Goal: Task Accomplishment & Management: Use online tool/utility

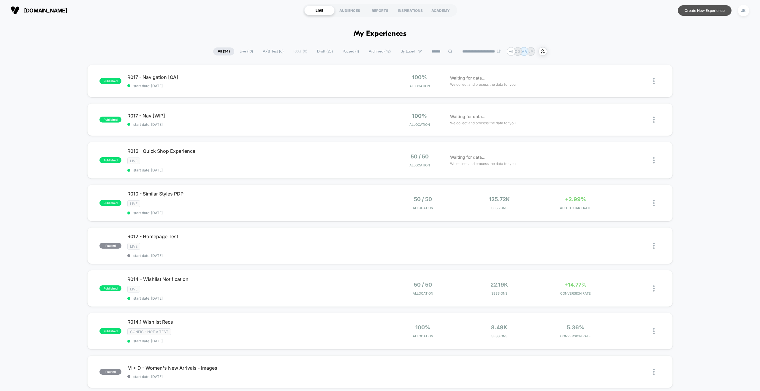
click at [702, 9] on button "Create New Experience" at bounding box center [705, 10] width 54 height 10
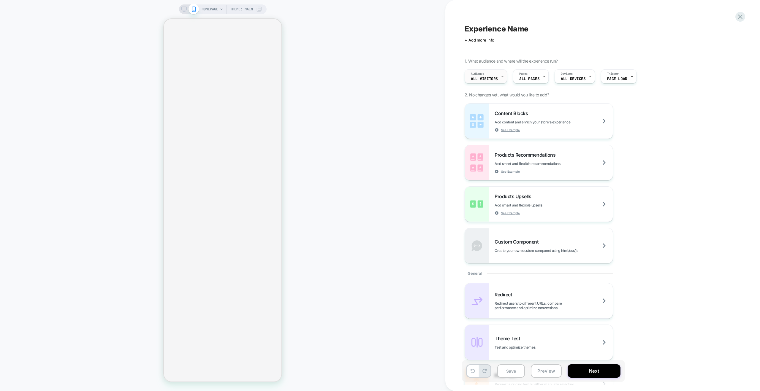
click at [501, 80] on div at bounding box center [502, 76] width 4 height 13
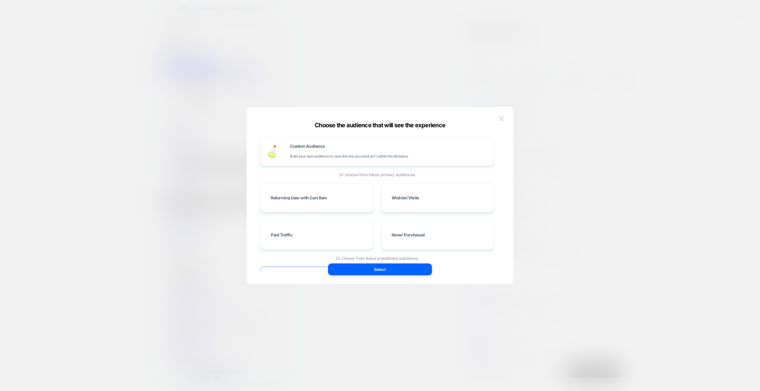
click at [501, 120] on img at bounding box center [501, 118] width 5 height 5
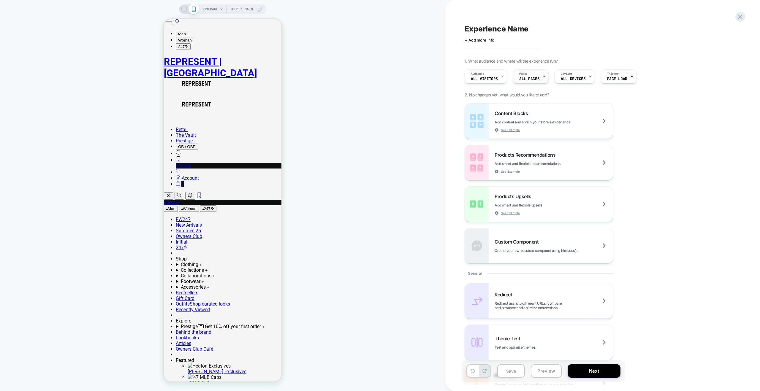
click at [532, 77] on span "ALL PAGES" at bounding box center [529, 79] width 20 height 4
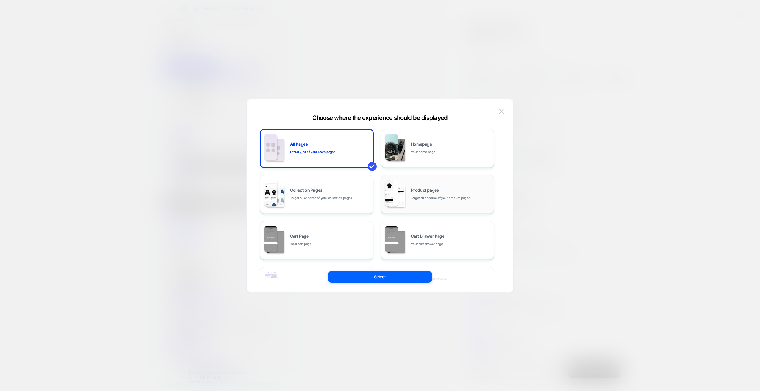
scroll to position [14, 0]
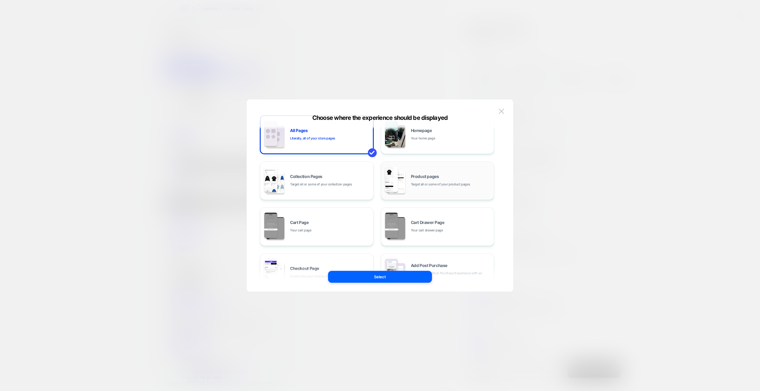
click at [429, 180] on div "Product pages Target all or some of your product pages" at bounding box center [451, 181] width 80 height 13
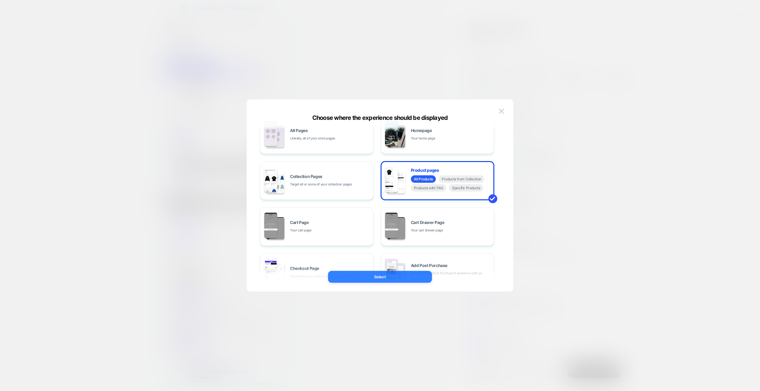
click at [401, 276] on button "Select" at bounding box center [380, 277] width 104 height 12
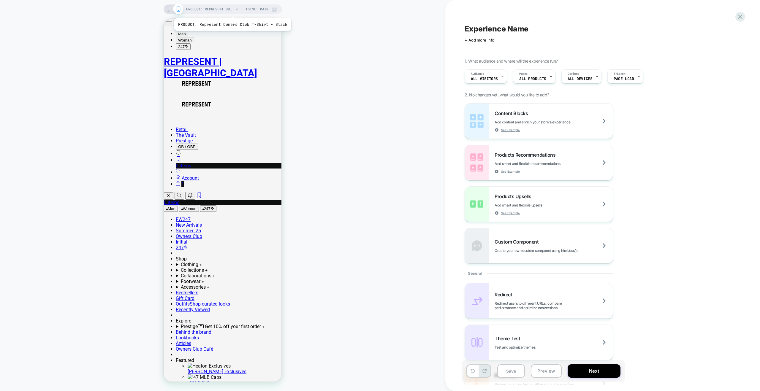
click at [231, 11] on span "PRODUCT: Represent Owners Club T-Shirt - Black" at bounding box center [209, 8] width 47 height 9
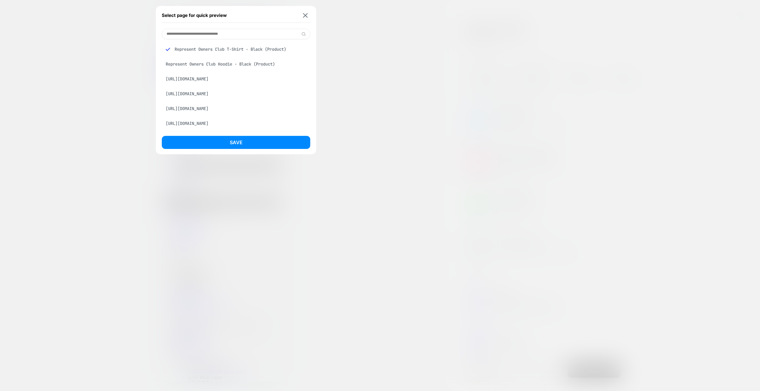
drag, startPoint x: 210, startPoint y: 62, endPoint x: 207, endPoint y: 63, distance: 3.3
click at [210, 62] on div "Represent Owners Club Hoodie - Black (Product)" at bounding box center [236, 63] width 148 height 11
click at [242, 136] on button "Save" at bounding box center [236, 142] width 148 height 13
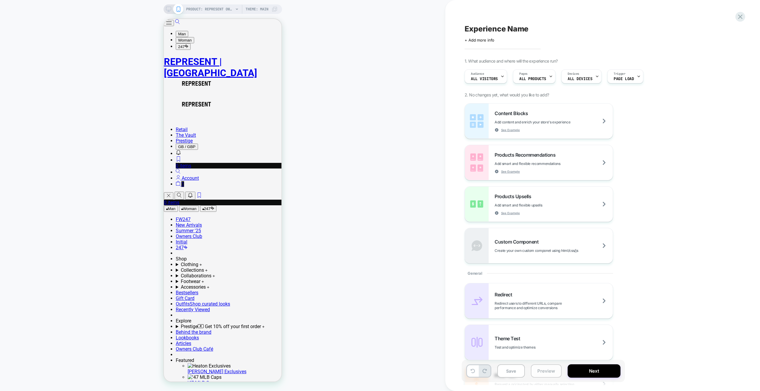
drag, startPoint x: 555, startPoint y: 367, endPoint x: 550, endPoint y: 366, distance: 4.8
click at [555, 367] on button "Preview" at bounding box center [546, 370] width 31 height 13
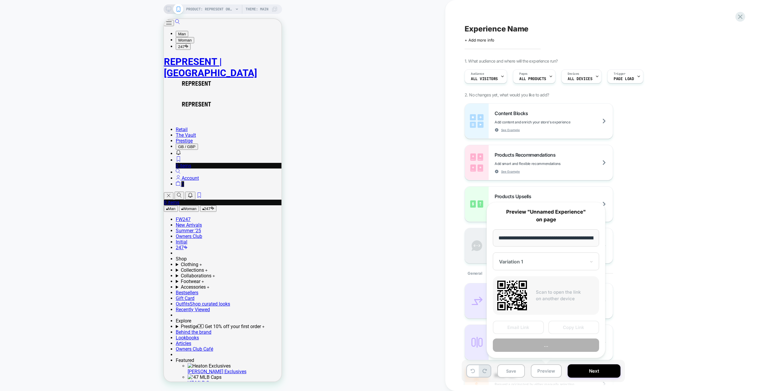
scroll to position [0, 127]
click at [549, 346] on button "Preview" at bounding box center [546, 345] width 106 height 13
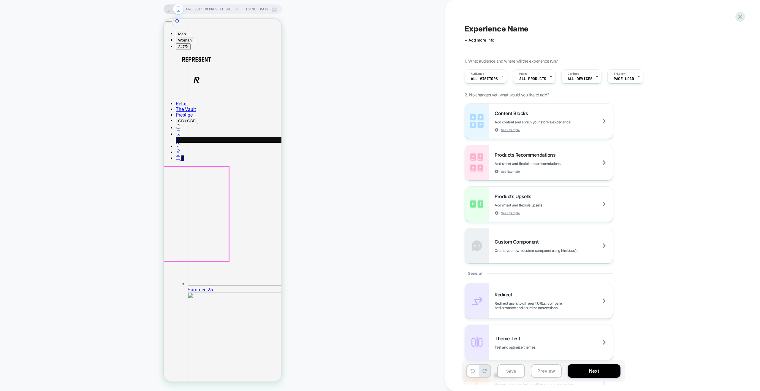
scroll to position [1156, 0]
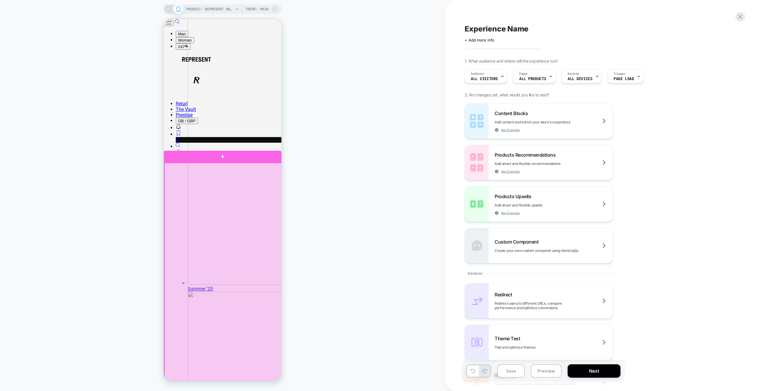
click at [256, 168] on div at bounding box center [223, 276] width 118 height 226
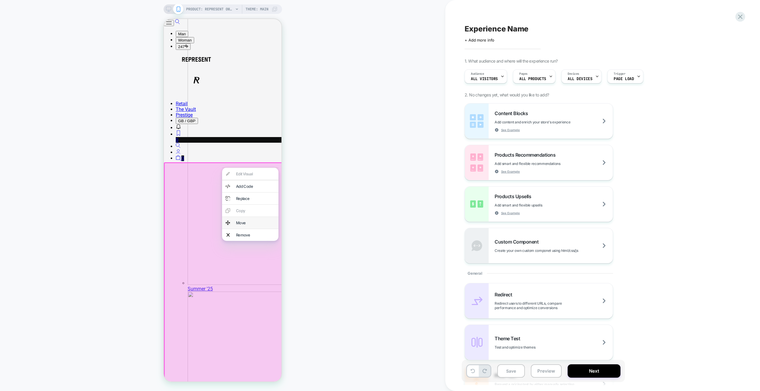
click at [241, 225] on div "Move" at bounding box center [255, 223] width 39 height 5
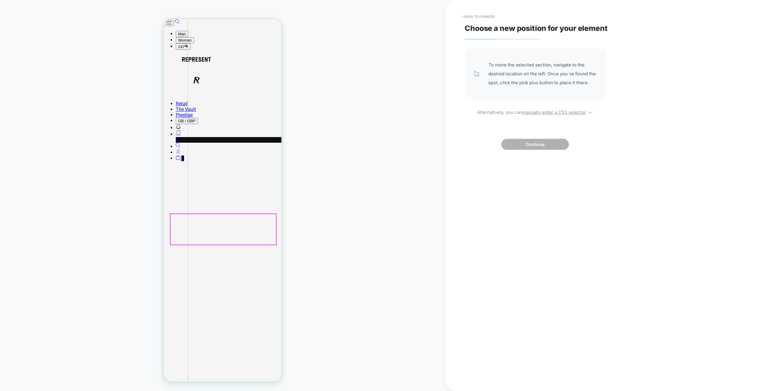
scroll to position [418, 0]
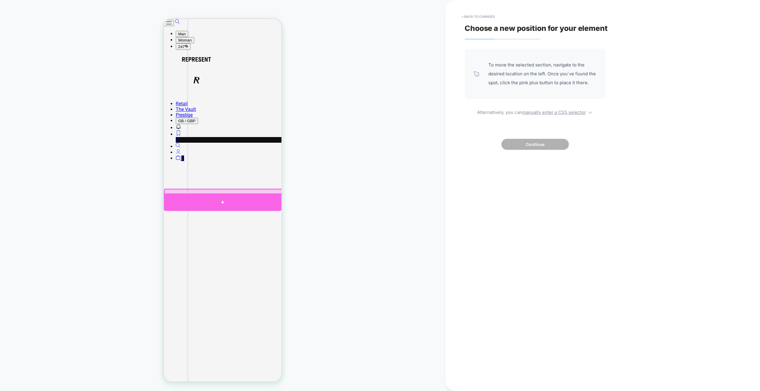
click at [219, 196] on div at bounding box center [223, 203] width 118 height 18
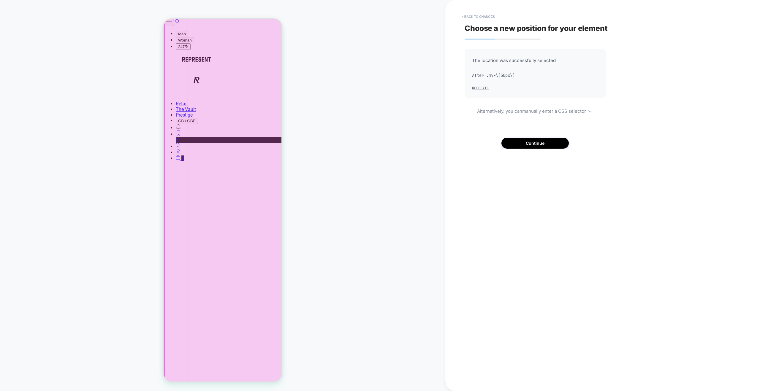
scroll to position [349, 0]
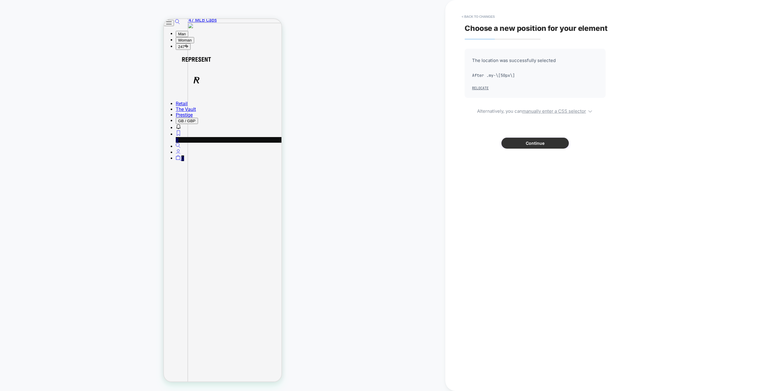
click at [537, 144] on button "Continue" at bounding box center [534, 143] width 67 height 11
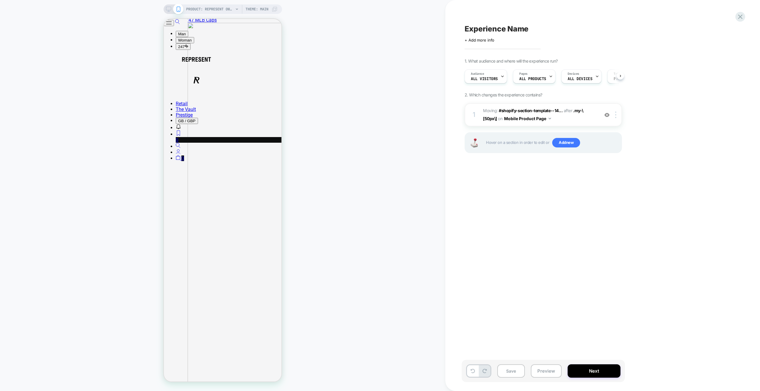
scroll to position [0, 0]
click at [607, 115] on img at bounding box center [606, 114] width 5 height 5
click at [500, 29] on span "Experience Name" at bounding box center [496, 28] width 64 height 9
type textarea "**********"
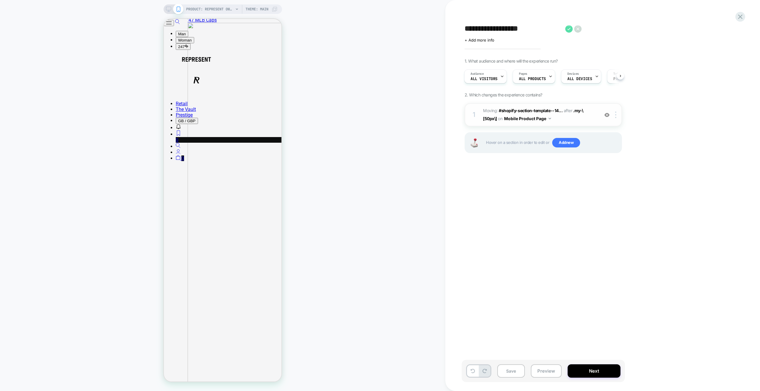
click at [568, 29] on icon at bounding box center [568, 28] width 7 height 7
click at [593, 376] on button "Next" at bounding box center [593, 370] width 53 height 13
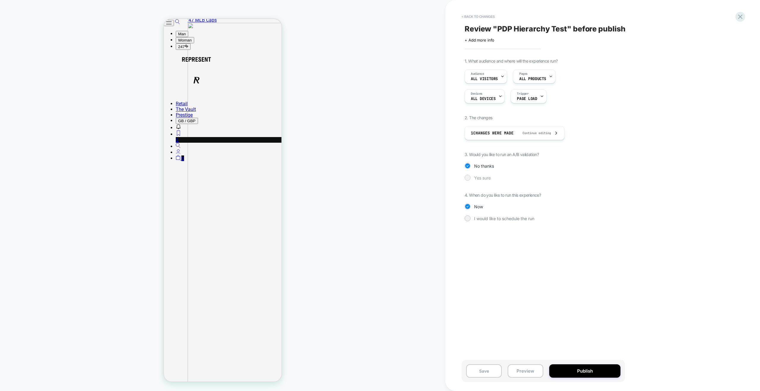
click at [469, 178] on div at bounding box center [467, 177] width 4 height 4
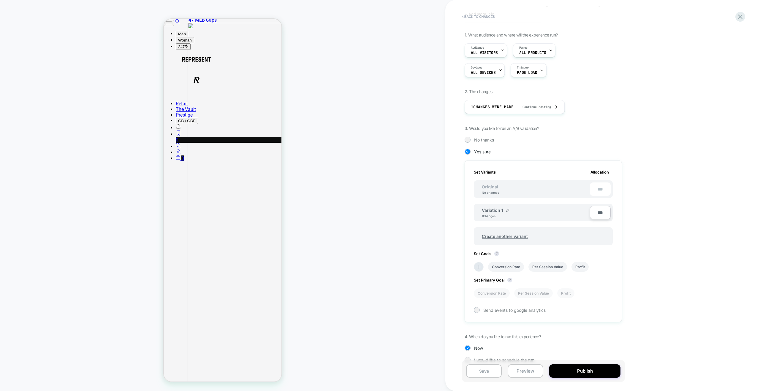
scroll to position [37, 0]
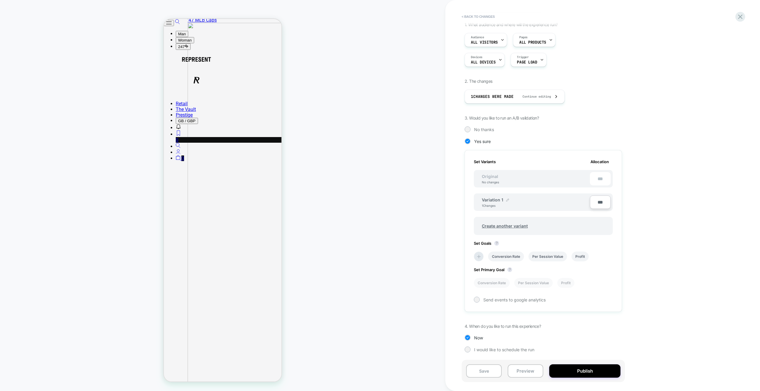
click at [506, 200] on img at bounding box center [507, 200] width 3 height 3
drag, startPoint x: 512, startPoint y: 204, endPoint x: 483, endPoint y: 204, distance: 28.2
click at [483, 204] on input "**********" at bounding box center [503, 203] width 43 height 12
type input "*"
type input "**********"
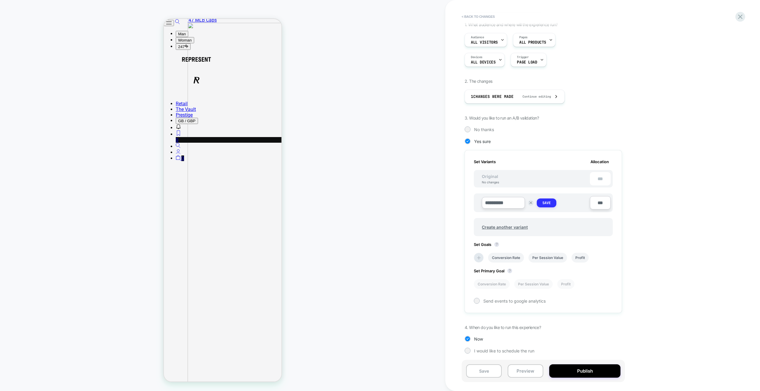
click at [547, 204] on strong "Save" at bounding box center [546, 203] width 8 height 5
click at [501, 226] on span "Create another variant" at bounding box center [505, 226] width 58 height 14
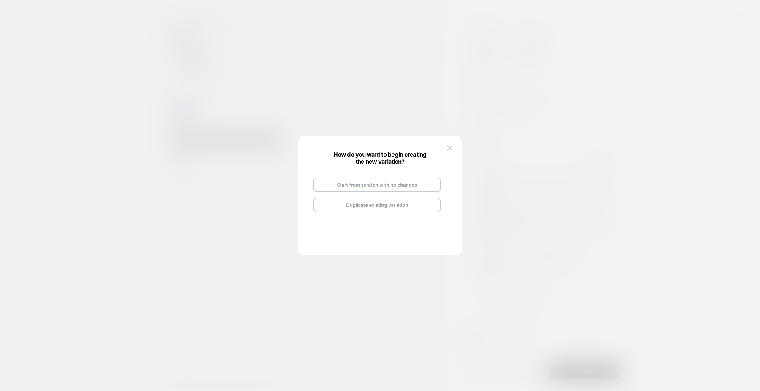
click at [367, 183] on button "Start from scratch with no changes" at bounding box center [377, 185] width 128 height 14
click at [383, 197] on button "Go and Edit the New Variation" at bounding box center [377, 197] width 128 height 14
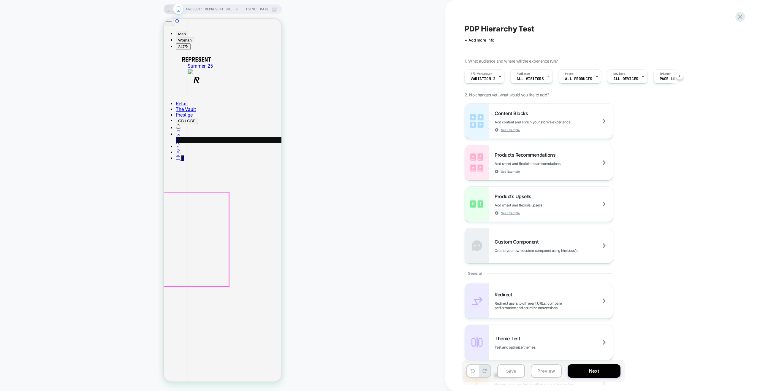
scroll to position [1378, 0]
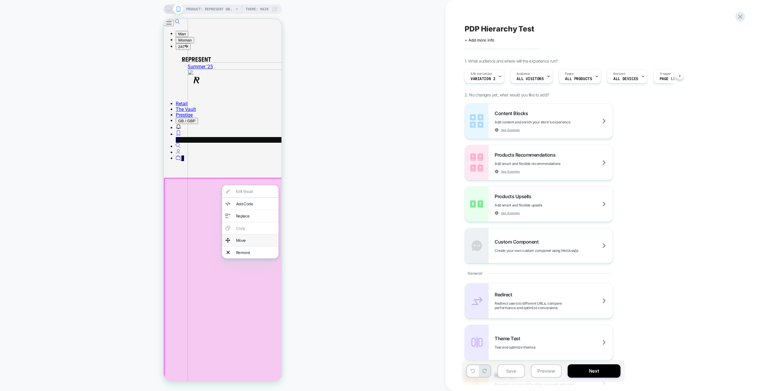
click at [244, 243] on div "Move" at bounding box center [255, 240] width 39 height 5
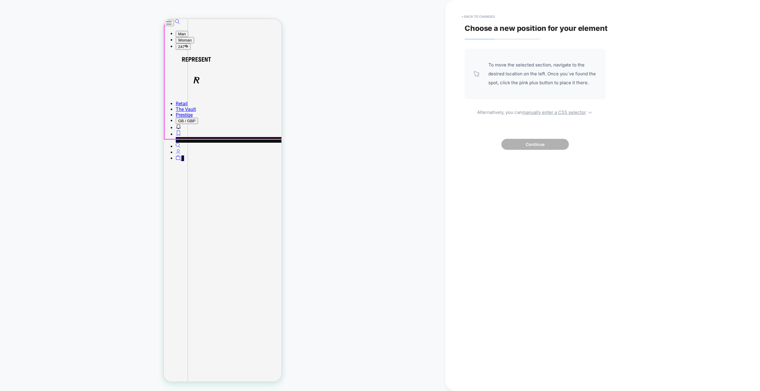
scroll to position [458, 0]
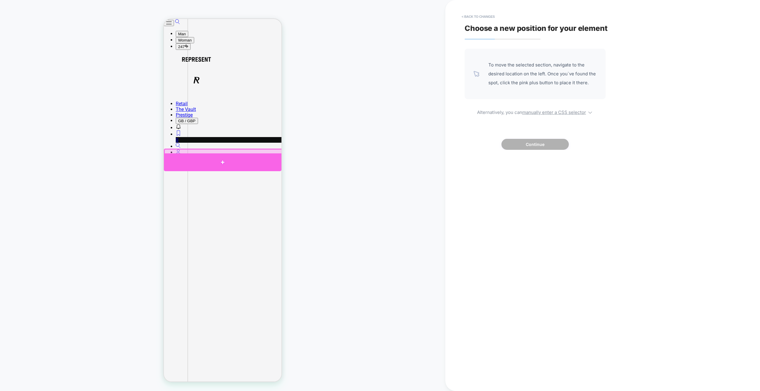
click at [219, 154] on div at bounding box center [223, 162] width 118 height 18
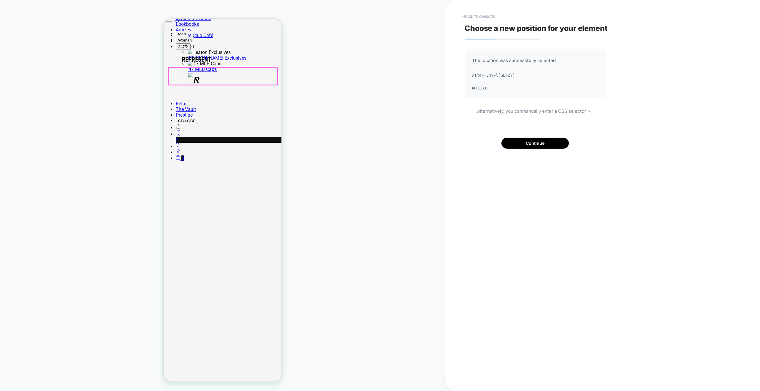
scroll to position [0, 0]
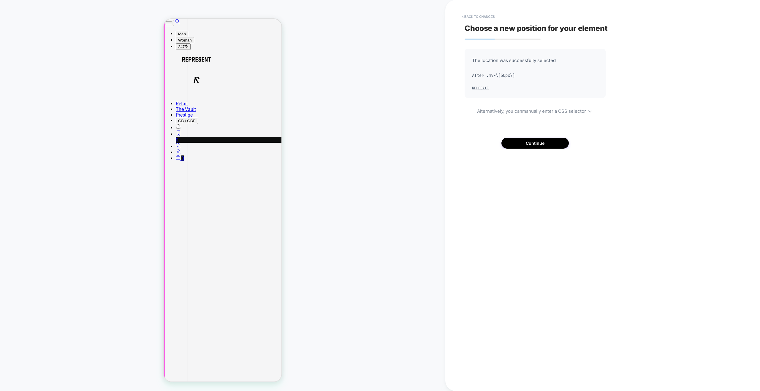
click at [532, 143] on button "Continue" at bounding box center [534, 143] width 67 height 11
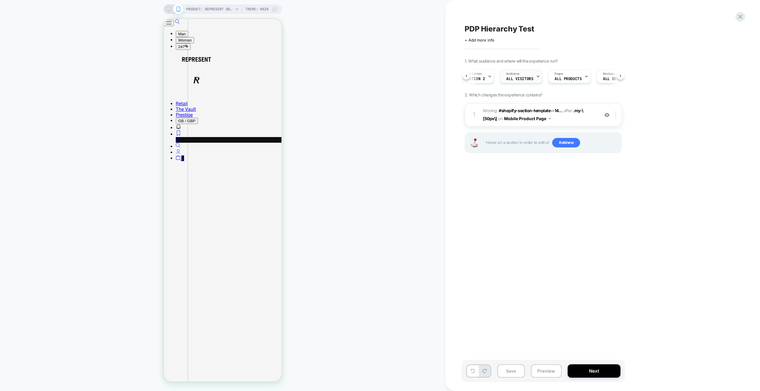
scroll to position [0, 0]
click at [593, 374] on button "Next" at bounding box center [593, 370] width 53 height 13
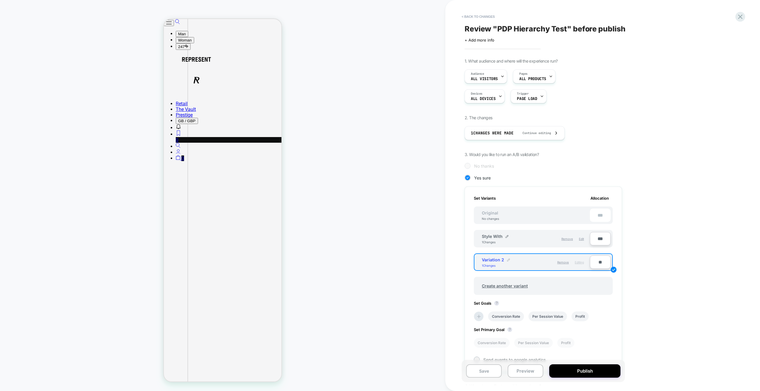
click at [508, 259] on img at bounding box center [508, 260] width 3 height 3
drag, startPoint x: 510, startPoint y: 264, endPoint x: 474, endPoint y: 262, distance: 36.5
click at [474, 262] on div "**********" at bounding box center [543, 262] width 139 height 19
type input "*"
type input "*********"
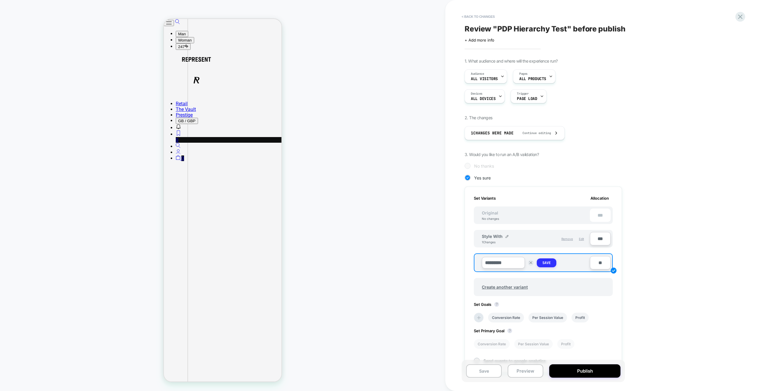
click at [550, 262] on strong "Save" at bounding box center [546, 263] width 8 height 5
click at [598, 261] on input "**" at bounding box center [600, 262] width 21 height 13
type input "***"
type input "**"
type input "***"
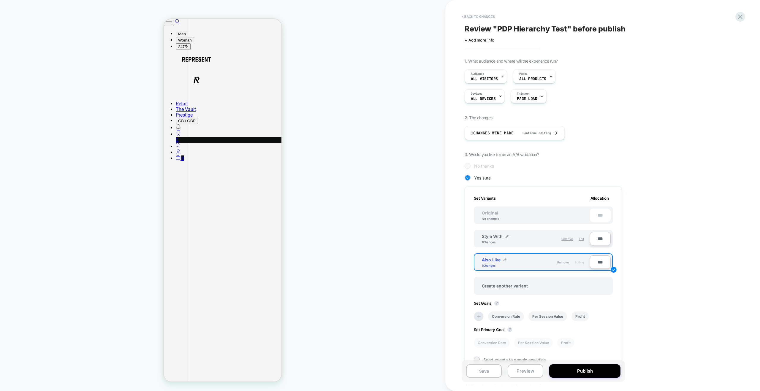
type input "***"
click at [600, 237] on input "***" at bounding box center [600, 238] width 21 height 13
type input "**"
type input "***"
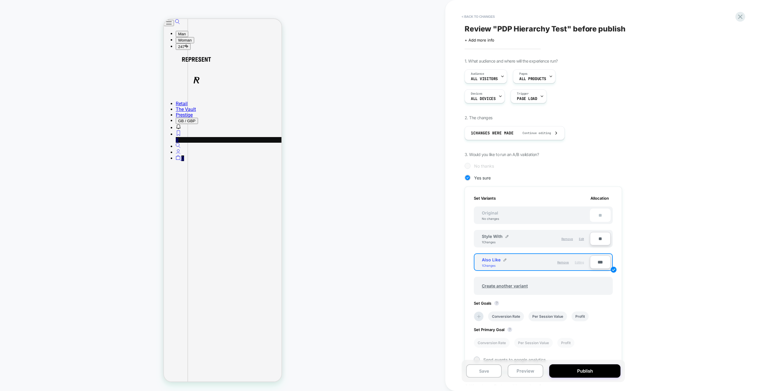
type input "**"
type input "***"
click at [648, 227] on div "1. What audience and where will the experience run? Audience All Visitors Pages…" at bounding box center [572, 239] width 217 height 363
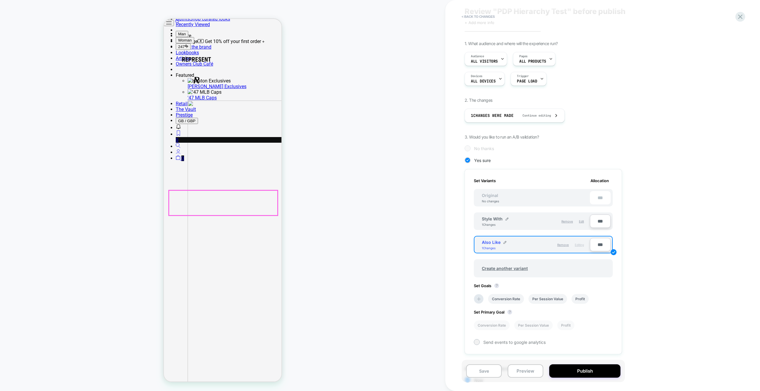
scroll to position [264, 0]
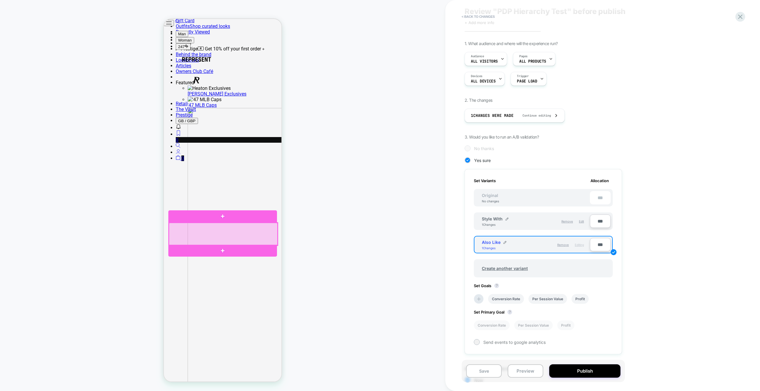
click at [273, 243] on div at bounding box center [223, 234] width 109 height 23
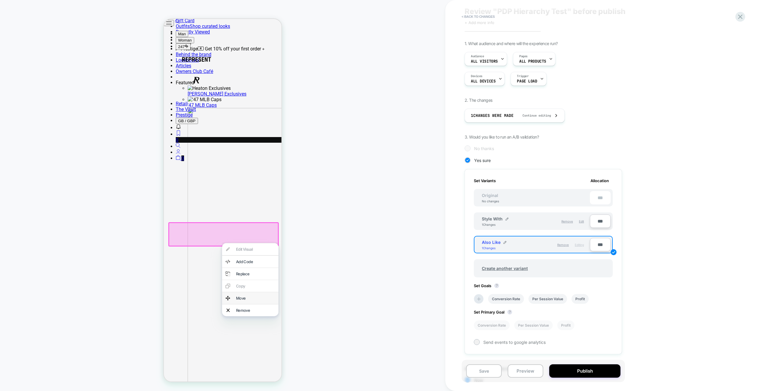
click at [243, 301] on div "Move" at bounding box center [255, 298] width 39 height 5
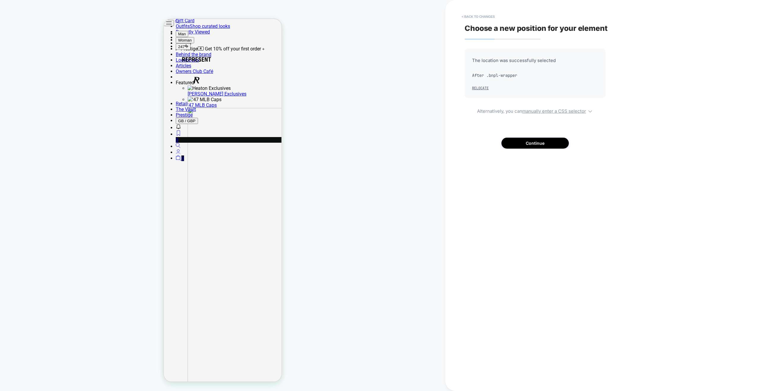
scroll to position [264, 0]
click at [471, 14] on button "< Back to changes" at bounding box center [478, 16] width 39 height 9
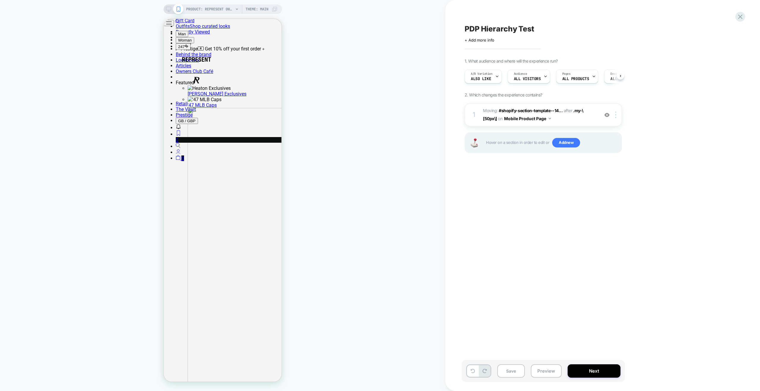
scroll to position [0, 0]
click at [614, 113] on div at bounding box center [617, 115] width 10 height 7
click at [602, 164] on div "Delete" at bounding box center [616, 162] width 53 height 16
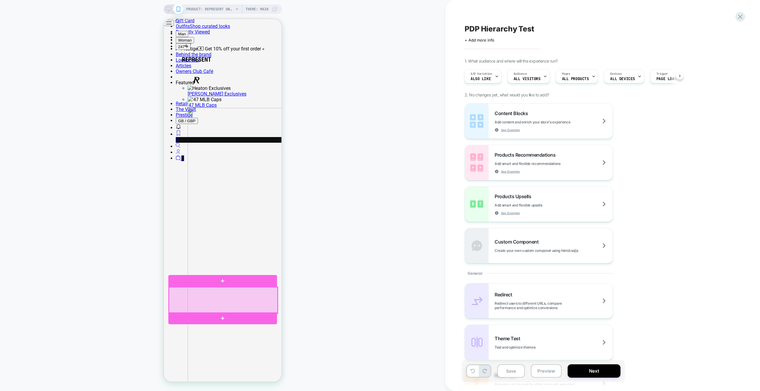
scroll to position [264, 0]
click at [224, 296] on div at bounding box center [223, 300] width 109 height 26
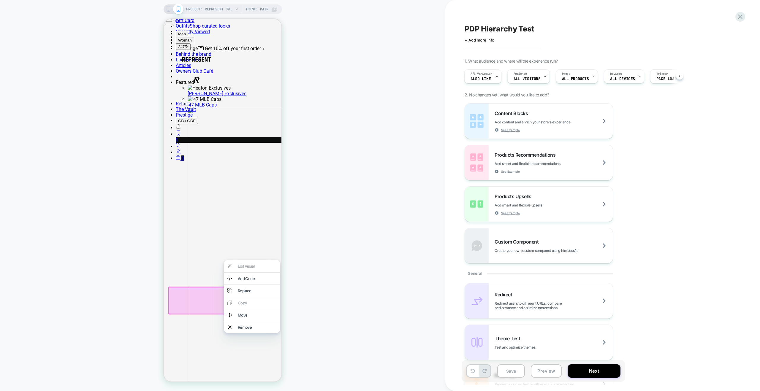
click at [243, 318] on div "Move" at bounding box center [257, 315] width 39 height 5
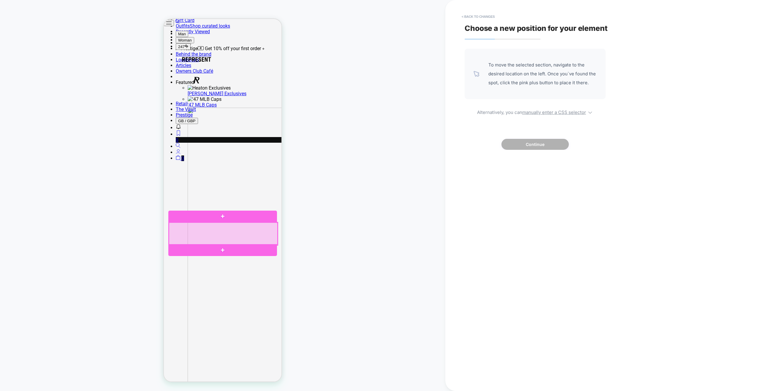
click at [220, 223] on div at bounding box center [223, 234] width 109 height 23
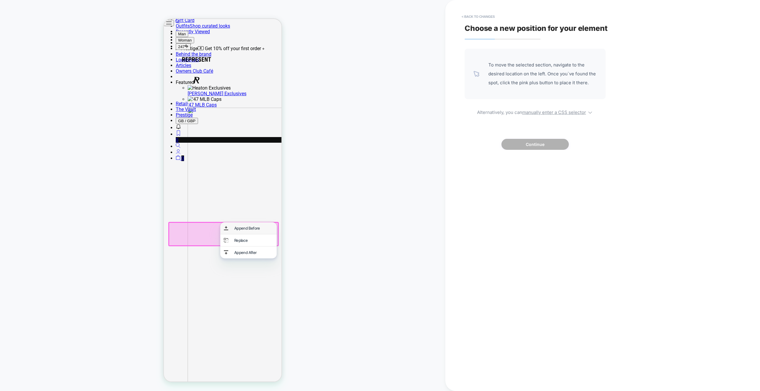
click at [243, 228] on div "Append Before" at bounding box center [253, 228] width 39 height 5
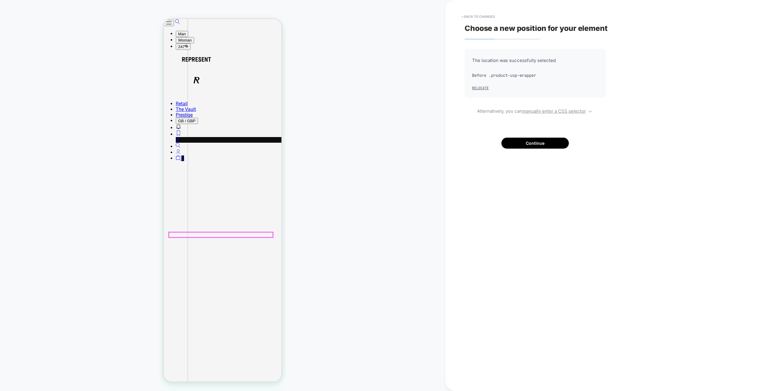
scroll to position [600, 0]
click at [485, 18] on button "< Back to changes" at bounding box center [478, 16] width 39 height 9
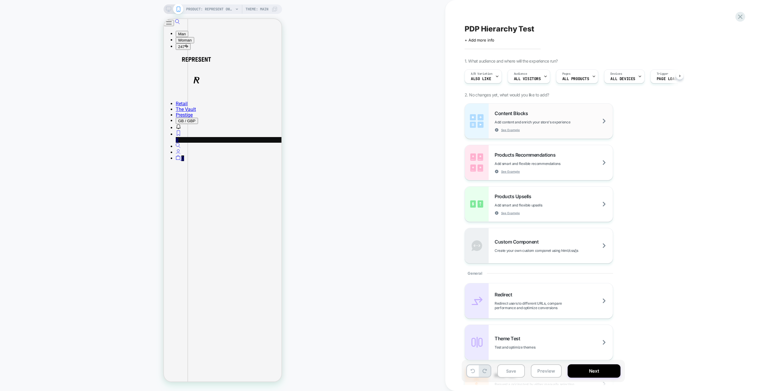
scroll to position [0, 0]
click at [472, 372] on icon at bounding box center [472, 371] width 4 height 4
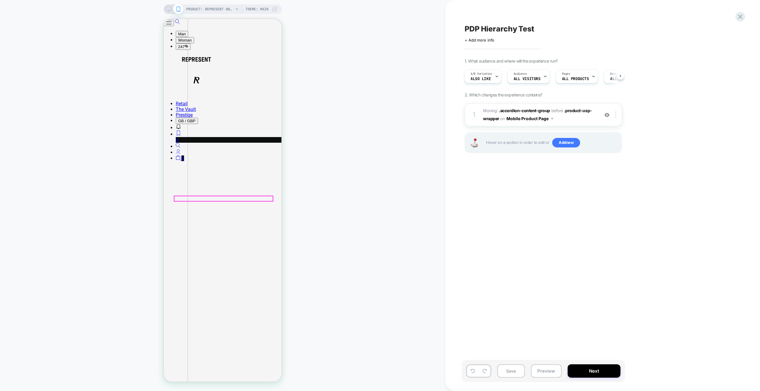
scroll to position [576, 0]
click at [475, 373] on icon at bounding box center [472, 371] width 4 height 4
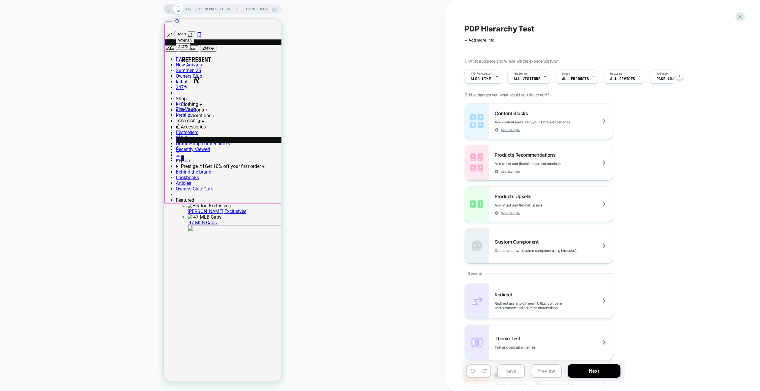
scroll to position [0, 0]
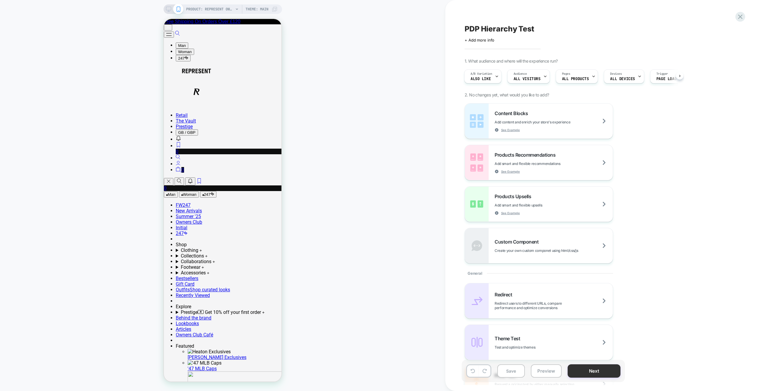
click at [601, 368] on button "Next" at bounding box center [593, 370] width 53 height 13
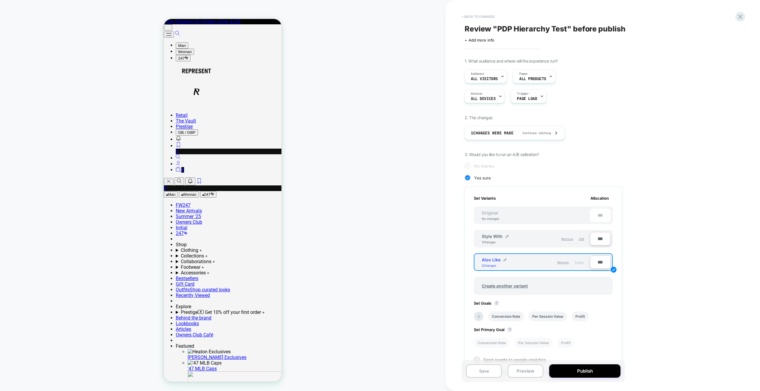
click at [477, 14] on button "< Back to changes" at bounding box center [478, 16] width 39 height 9
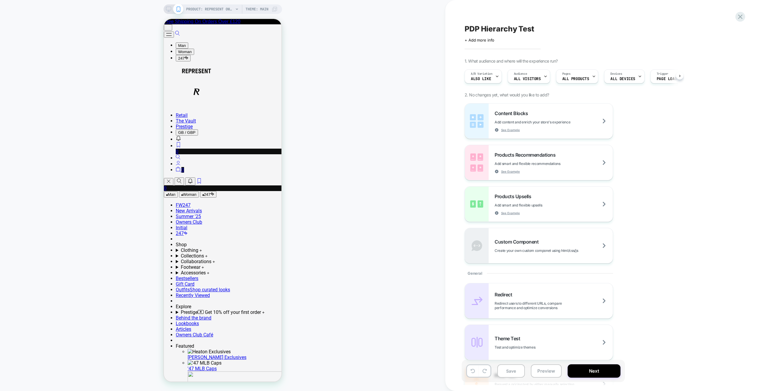
scroll to position [0, 0]
click at [485, 373] on icon at bounding box center [484, 371] width 4 height 4
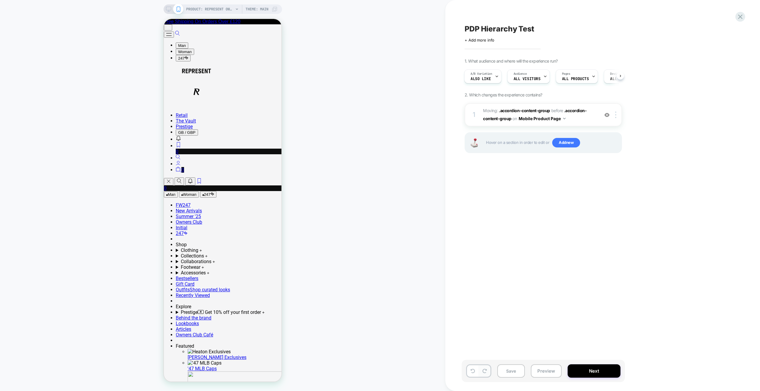
click at [486, 372] on icon at bounding box center [484, 371] width 4 height 4
click at [485, 372] on icon at bounding box center [484, 371] width 4 height 4
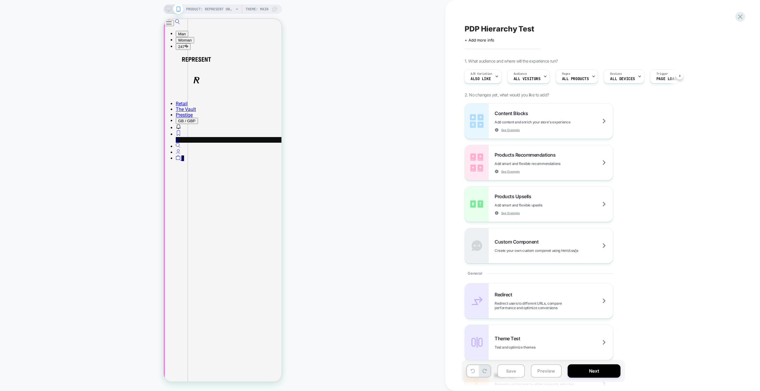
scroll to position [435, 0]
click at [741, 17] on icon at bounding box center [740, 17] width 8 height 8
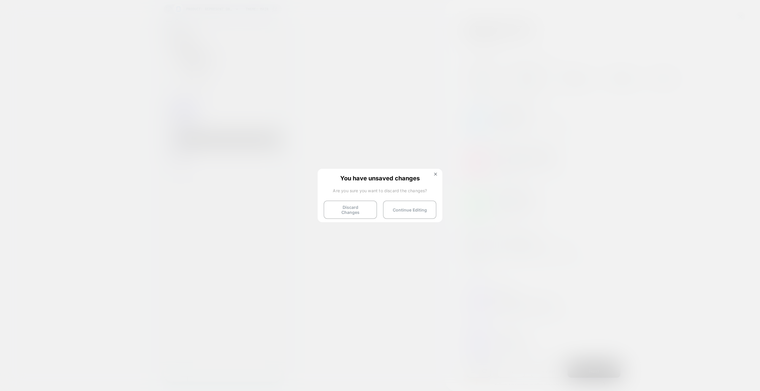
drag, startPoint x: 435, startPoint y: 174, endPoint x: 443, endPoint y: 169, distance: 9.0
click at [435, 174] on img at bounding box center [435, 174] width 3 height 3
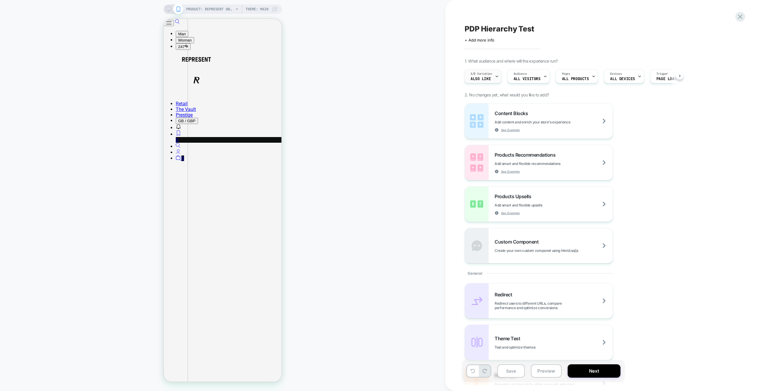
click at [484, 73] on span "A/B Variation" at bounding box center [481, 74] width 22 height 4
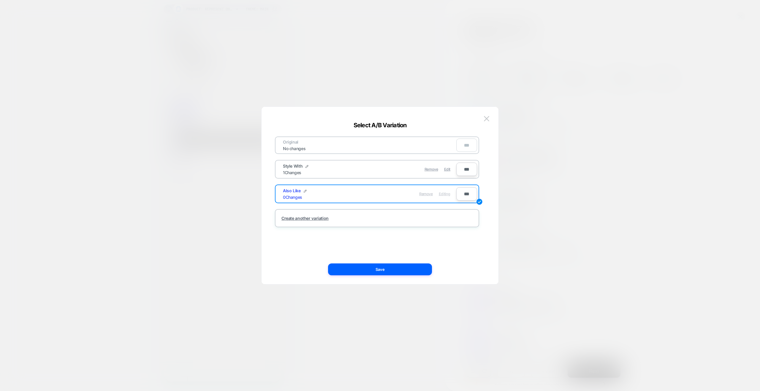
click at [426, 192] on span "Remove" at bounding box center [426, 194] width 14 height 4
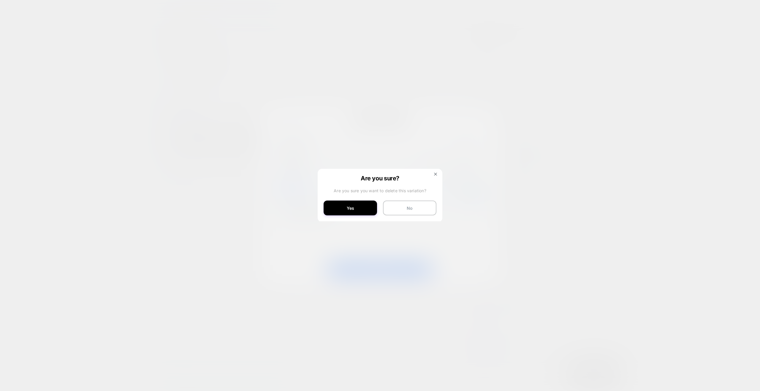
drag, startPoint x: 360, startPoint y: 210, endPoint x: 356, endPoint y: 208, distance: 3.9
click at [360, 210] on button "Yes" at bounding box center [350, 208] width 53 height 15
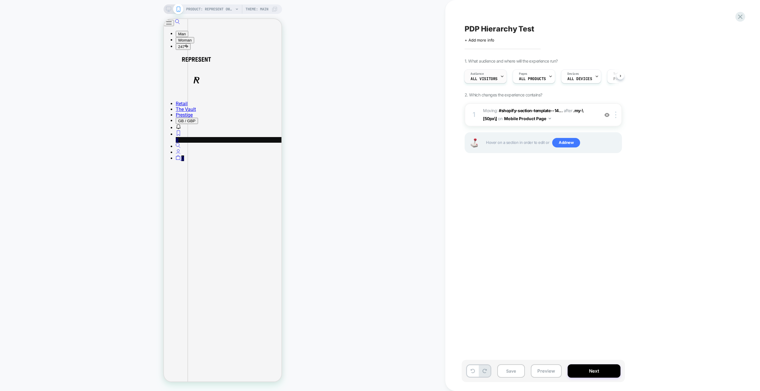
click at [484, 74] on div "Audience All Visitors" at bounding box center [483, 76] width 39 height 13
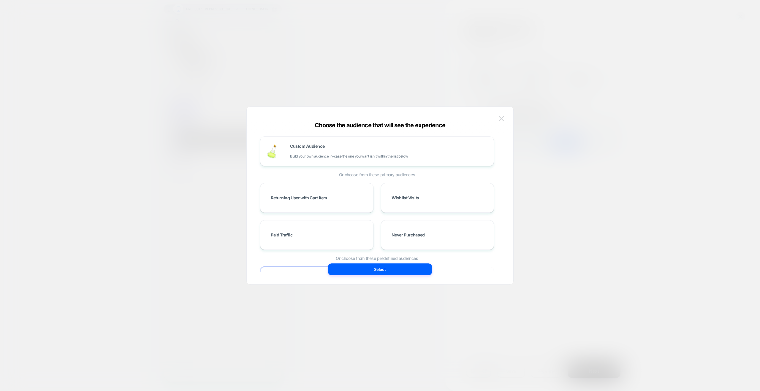
click at [497, 120] on button at bounding box center [501, 118] width 9 height 9
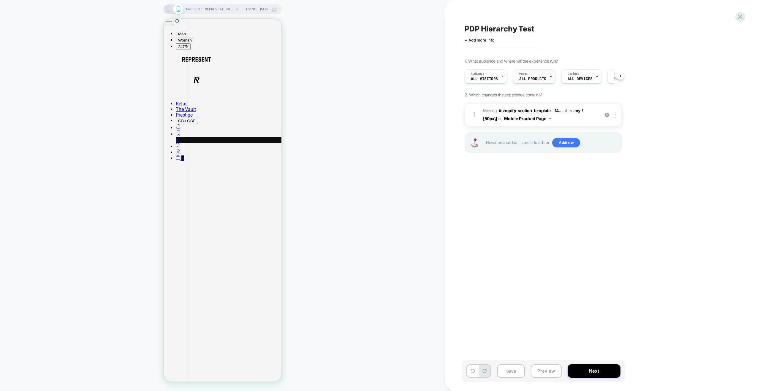
scroll to position [0, 0]
click at [550, 78] on icon at bounding box center [550, 76] width 4 height 4
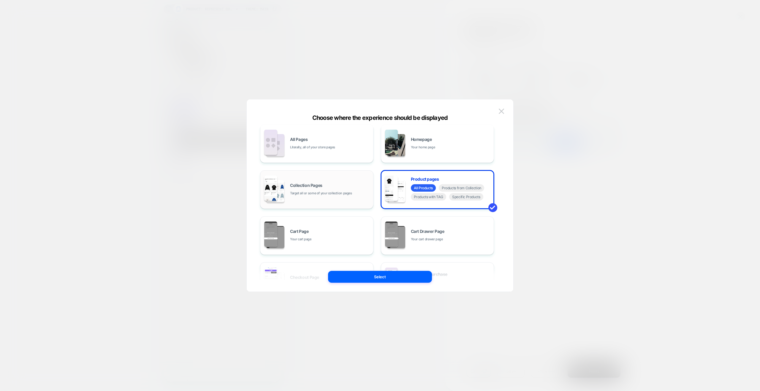
scroll to position [0, 0]
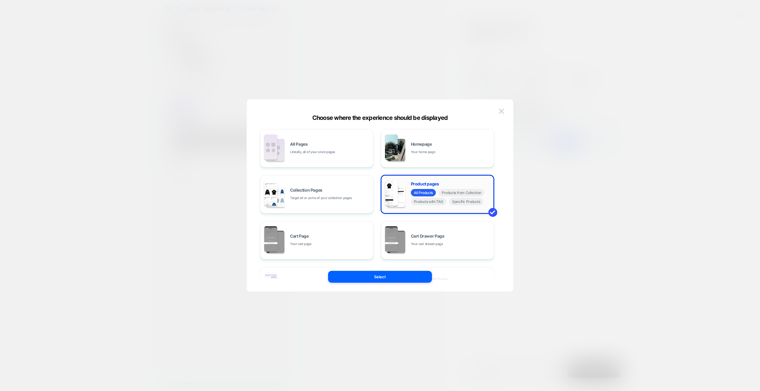
click at [432, 180] on div "Product pages All Products Products from Collection Products with TAG Specific …" at bounding box center [437, 194] width 107 height 33
click at [421, 202] on span "Products with TAG" at bounding box center [429, 201] width 36 height 7
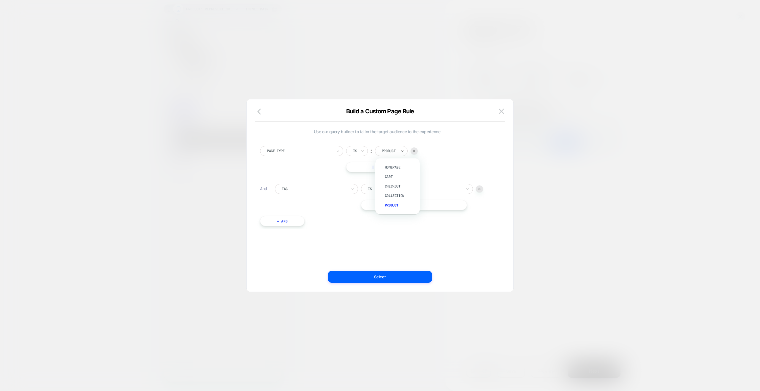
click at [395, 151] on div at bounding box center [389, 150] width 15 height 5
drag, startPoint x: 479, startPoint y: 140, endPoint x: 431, endPoint y: 160, distance: 51.6
click at [478, 140] on div "Page Type Is ︰ Product || Or And Tag Is ︰ 01 || Or + And" at bounding box center [377, 183] width 240 height 92
click at [371, 189] on div at bounding box center [370, 188] width 4 height 5
drag, startPoint x: 379, startPoint y: 214, endPoint x: 396, endPoint y: 207, distance: 18.4
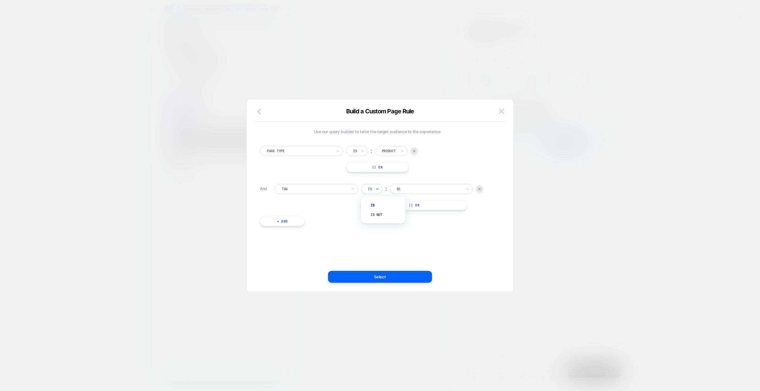
click at [380, 214] on div "Is not" at bounding box center [386, 214] width 39 height 9
click at [413, 189] on div at bounding box center [436, 188] width 65 height 5
type input "***"
click at [418, 206] on div "247" at bounding box center [442, 205] width 77 height 9
click at [285, 220] on button "+ And" at bounding box center [282, 221] width 45 height 10
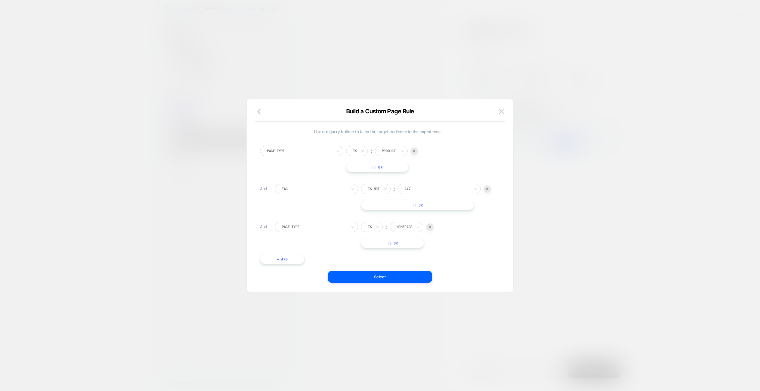
click at [300, 229] on div at bounding box center [314, 226] width 65 height 5
click at [314, 321] on div "Page Url (WITH DOMAIN)" at bounding box center [319, 319] width 77 height 9
click at [377, 226] on div at bounding box center [376, 226] width 16 height 5
click at [483, 228] on img at bounding box center [482, 227] width 2 height 2
click at [380, 188] on div "Is not" at bounding box center [373, 189] width 13 height 7
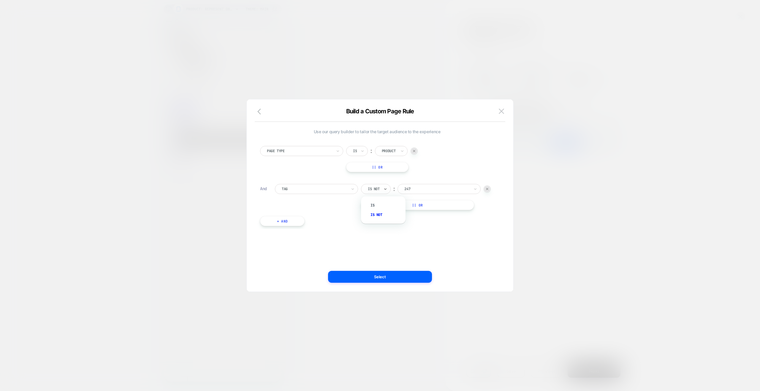
drag, startPoint x: 432, startPoint y: 172, endPoint x: 420, endPoint y: 182, distance: 15.6
click at [432, 172] on div "Page Type Is ︰ Product || Or And Tag option Is focused, 1 of 2. 2 results avail…" at bounding box center [377, 183] width 240 height 92
click at [311, 190] on div at bounding box center [314, 188] width 65 height 5
click at [397, 237] on div "Use our query builder to tailor the target audience to the experience Page Type…" at bounding box center [377, 195] width 249 height 169
click at [386, 277] on button "Select" at bounding box center [380, 277] width 104 height 12
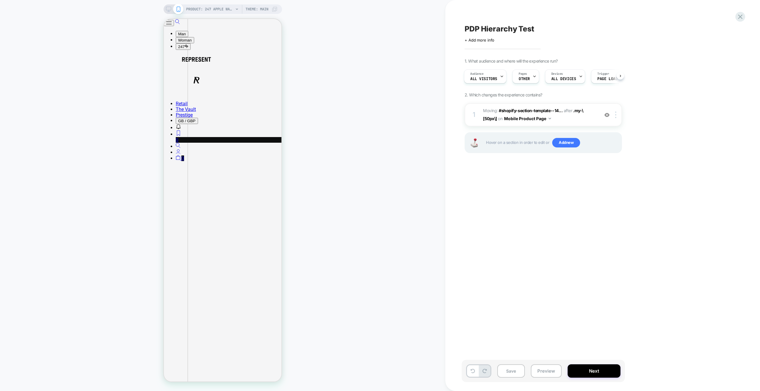
scroll to position [0, 1]
click at [222, 7] on span "PRODUCT: 247 Apple Watch Strap - Black Reflective" at bounding box center [209, 8] width 47 height 9
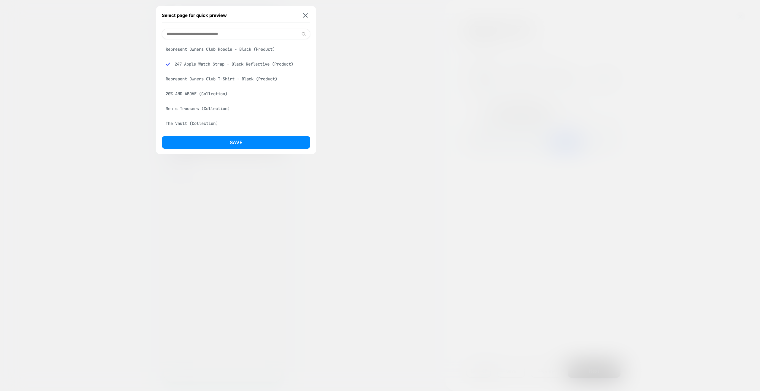
click at [235, 47] on div "Represent Owners Club Hoodie - Black (Product)" at bounding box center [236, 49] width 148 height 11
click at [239, 142] on button "Save" at bounding box center [236, 142] width 148 height 13
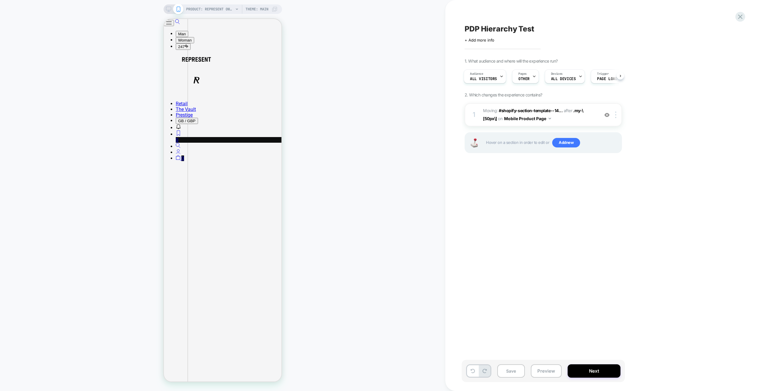
scroll to position [0, 1]
click at [741, 12] on div "PDP Hierarchy Test Click to edit experience details + Add more info 1. What aud…" at bounding box center [602, 195] width 315 height 391
click at [741, 14] on icon at bounding box center [740, 17] width 8 height 8
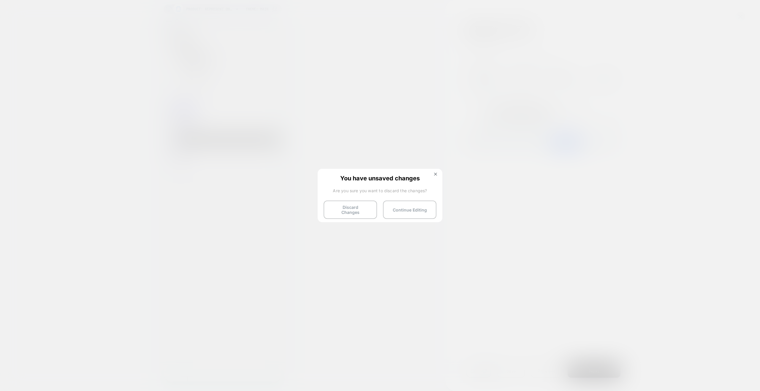
click at [361, 207] on button "Discard Changes" at bounding box center [350, 210] width 53 height 18
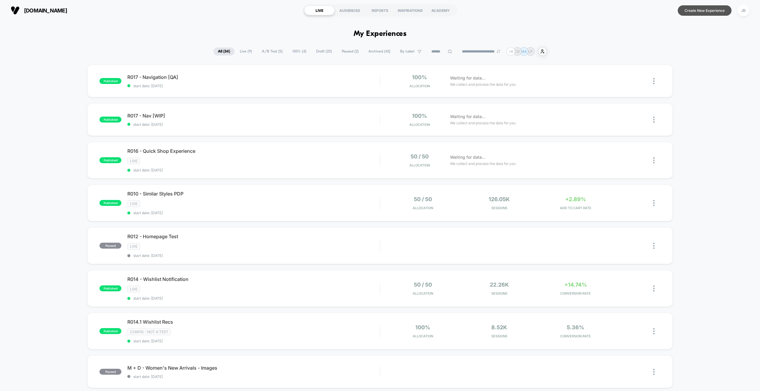
click at [699, 10] on button "Create New Experience" at bounding box center [705, 10] width 54 height 10
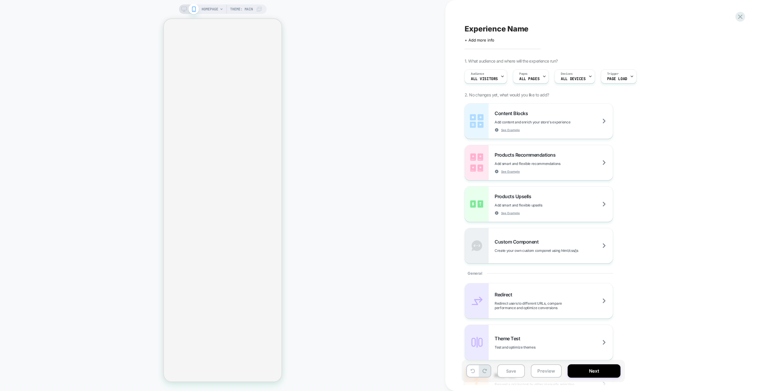
click at [213, 10] on span "HOMEPAGE" at bounding box center [210, 8] width 17 height 9
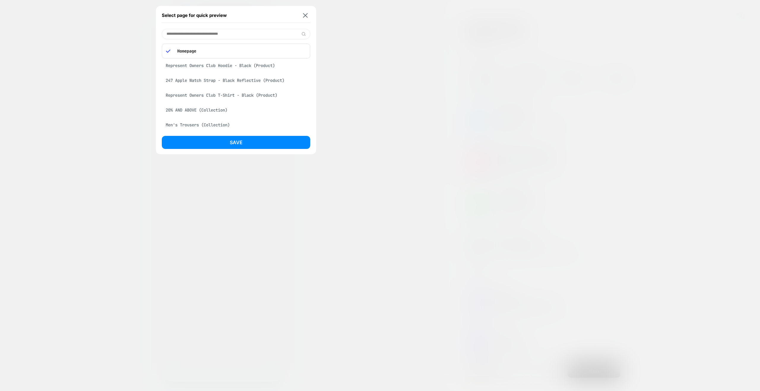
click at [190, 66] on div "Represent Owners Club Hoodie - Black (Product)" at bounding box center [236, 65] width 148 height 11
click at [262, 143] on button "Save" at bounding box center [236, 142] width 148 height 13
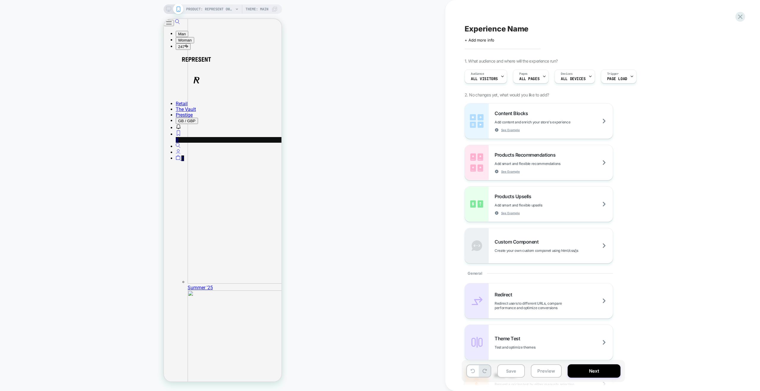
scroll to position [1159, 0]
click at [491, 76] on div "Audience All Visitors" at bounding box center [484, 76] width 39 height 13
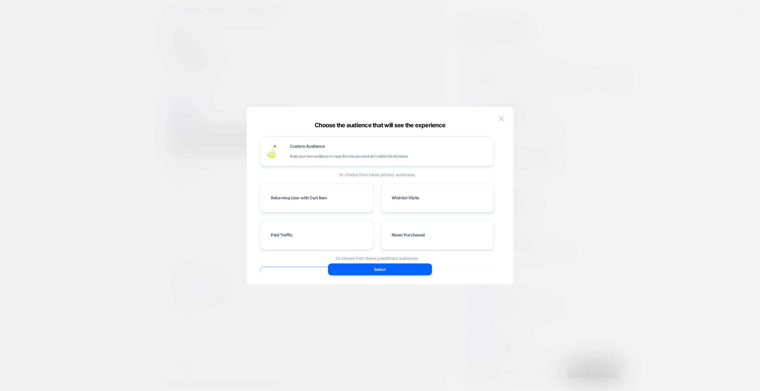
click at [643, 104] on div at bounding box center [380, 195] width 760 height 391
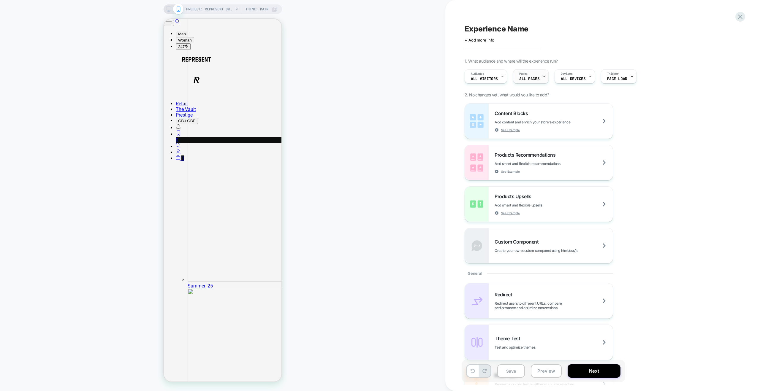
click at [534, 78] on span "ALL PAGES" at bounding box center [529, 79] width 20 height 4
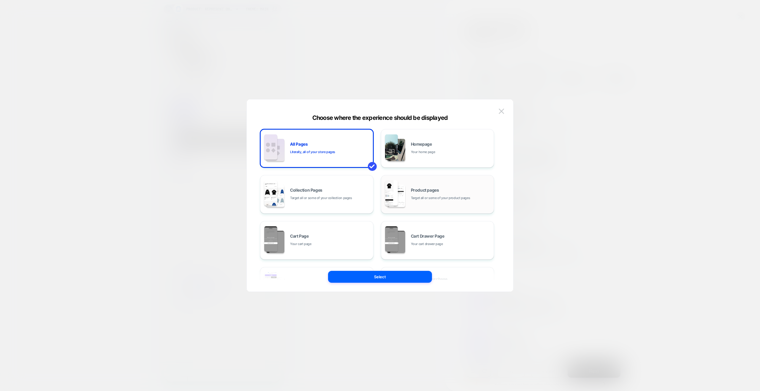
click at [436, 188] on span "Product pages" at bounding box center [425, 190] width 28 height 4
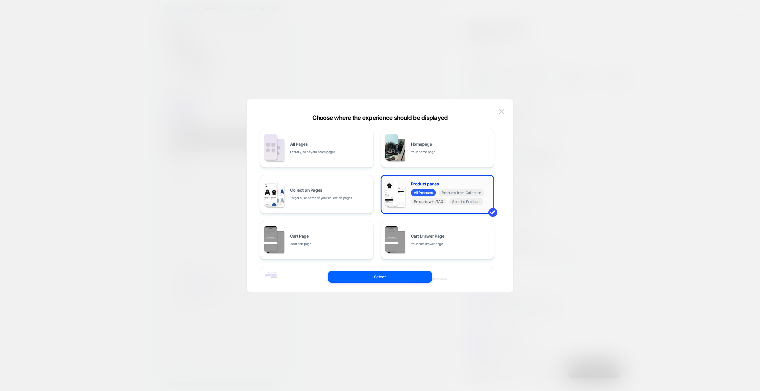
click at [427, 201] on span "Products with TAG" at bounding box center [429, 201] width 36 height 7
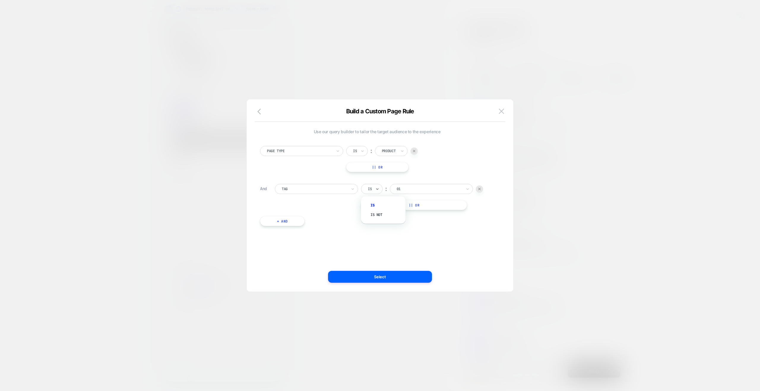
click at [375, 188] on div "Is" at bounding box center [372, 189] width 22 height 10
drag, startPoint x: 379, startPoint y: 215, endPoint x: 396, endPoint y: 199, distance: 24.1
click at [379, 215] on div "Is not" at bounding box center [386, 214] width 39 height 9
click at [408, 187] on div at bounding box center [436, 188] width 65 height 5
click at [414, 190] on div at bounding box center [436, 188] width 65 height 5
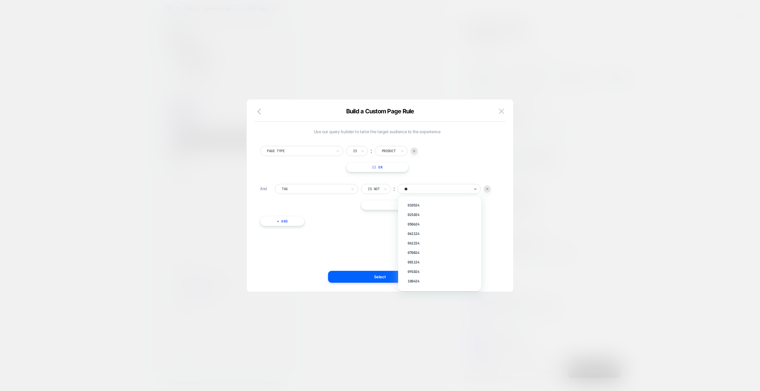
type input "***"
click at [414, 202] on div "247" at bounding box center [442, 205] width 77 height 9
click at [340, 188] on div at bounding box center [314, 188] width 65 height 5
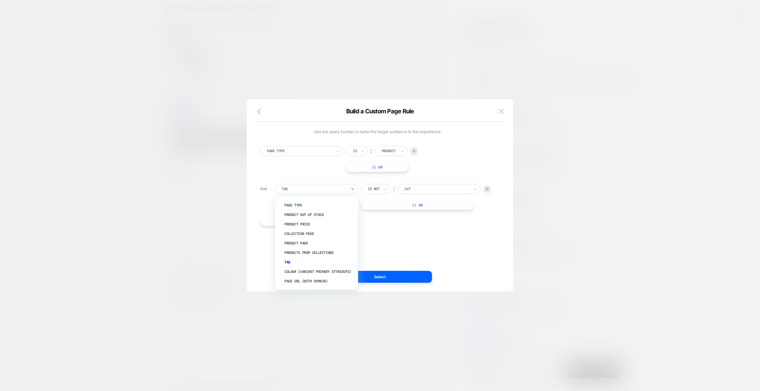
drag, startPoint x: 429, startPoint y: 246, endPoint x: 421, endPoint y: 252, distance: 10.6
click at [429, 246] on div "Use our query builder to tailor the target audience to the experience Page Type…" at bounding box center [377, 195] width 249 height 169
click at [392, 271] on button "Select" at bounding box center [380, 277] width 104 height 12
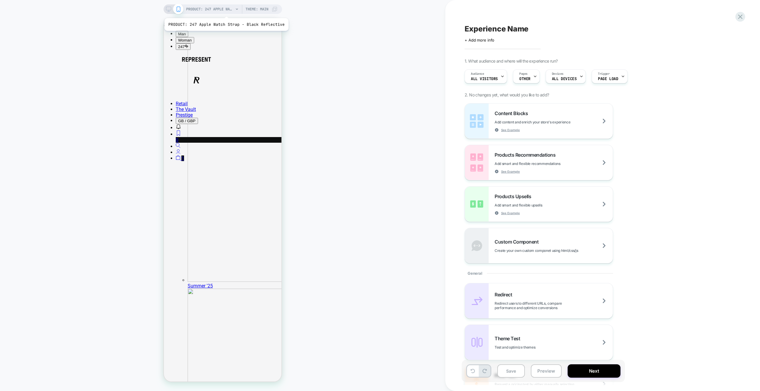
click at [225, 11] on span "PRODUCT: 247 Apple Watch Strap - Black Reflective" at bounding box center [209, 8] width 47 height 9
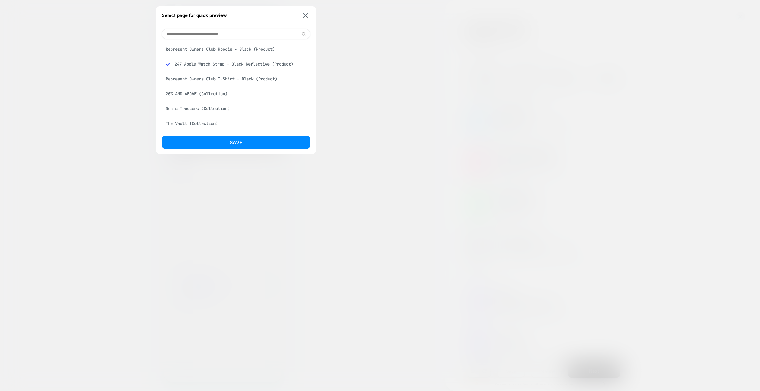
click at [202, 51] on div "Represent Owners Club Hoodie - Black (Product)" at bounding box center [236, 49] width 148 height 11
click at [226, 140] on button "Save" at bounding box center [236, 142] width 148 height 13
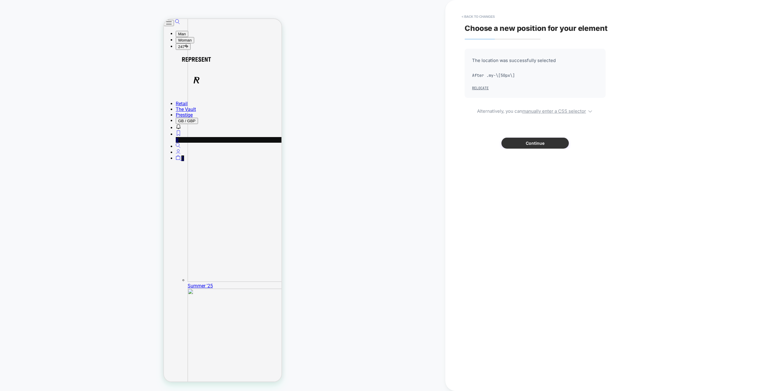
click at [519, 143] on button "Continue" at bounding box center [534, 143] width 67 height 11
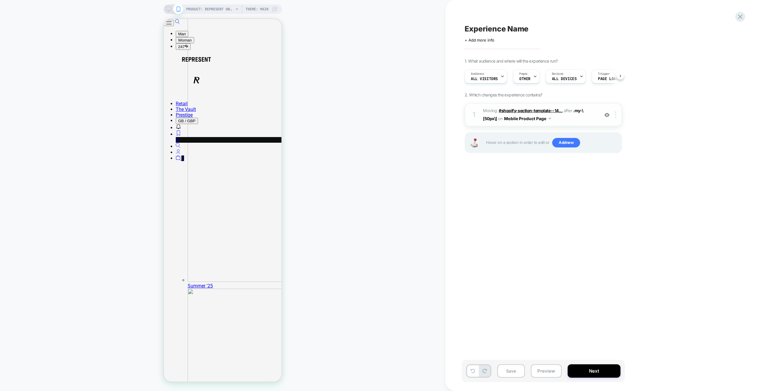
scroll to position [0, 0]
click at [594, 371] on button "Next" at bounding box center [593, 370] width 53 height 13
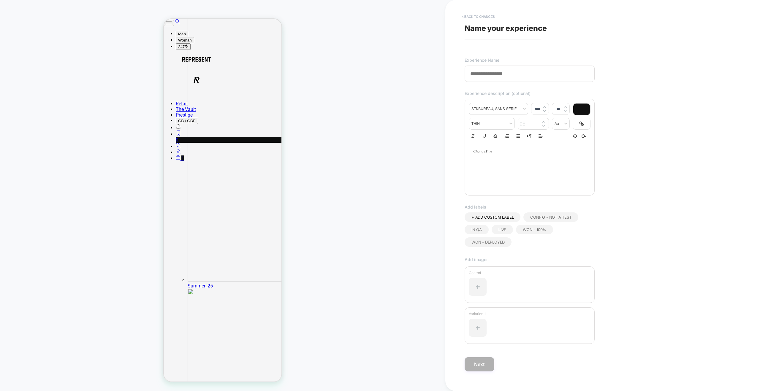
click at [472, 17] on button "< Back to changes" at bounding box center [478, 16] width 39 height 9
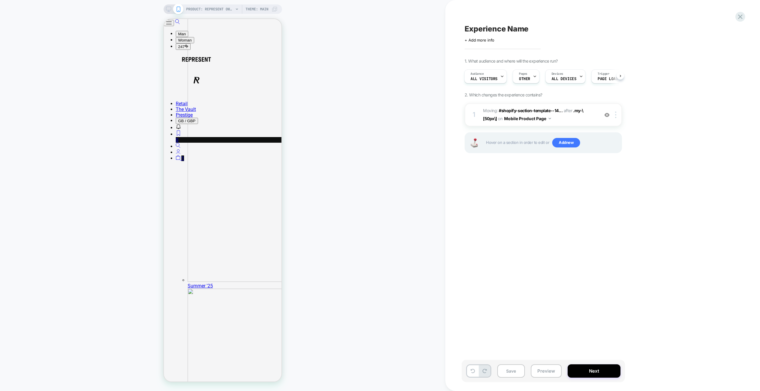
drag, startPoint x: 483, startPoint y: 22, endPoint x: 483, endPoint y: 27, distance: 4.5
click at [483, 22] on div "Experience Name Click to edit experience details + Add more info 1. What audien…" at bounding box center [573, 195] width 223 height 379
click at [483, 29] on span "Experience Name" at bounding box center [496, 28] width 64 height 9
click at [497, 28] on textarea "**********" at bounding box center [500, 28] width 72 height 9
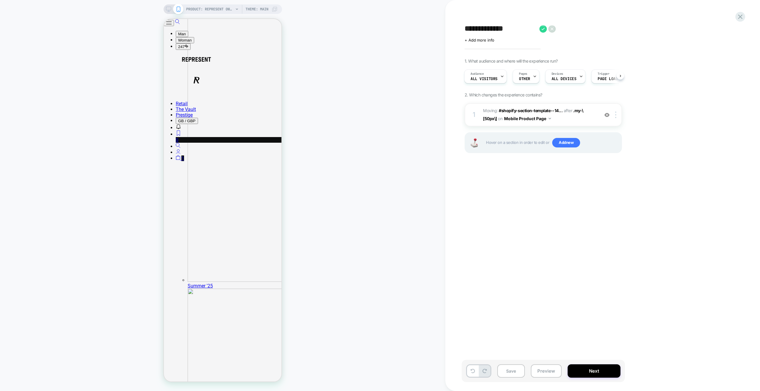
click at [529, 27] on textarea "**********" at bounding box center [500, 28] width 72 height 9
click at [466, 29] on textarea "**********" at bounding box center [500, 28] width 72 height 9
type textarea "**********"
click at [585, 30] on icon at bounding box center [583, 28] width 7 height 7
click at [601, 371] on button "Next" at bounding box center [593, 370] width 53 height 13
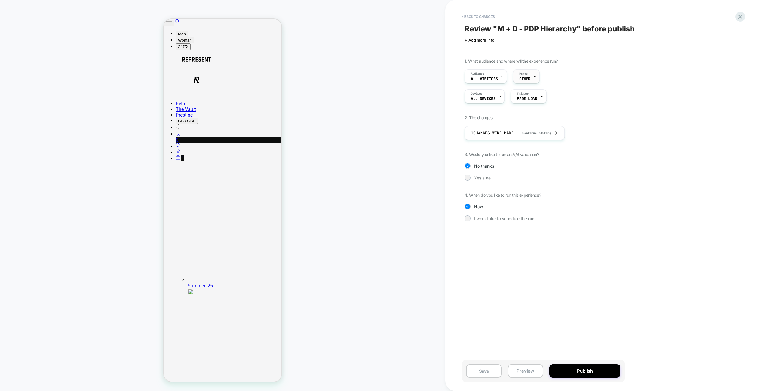
click at [528, 75] on div "Pages OTHER" at bounding box center [524, 76] width 23 height 13
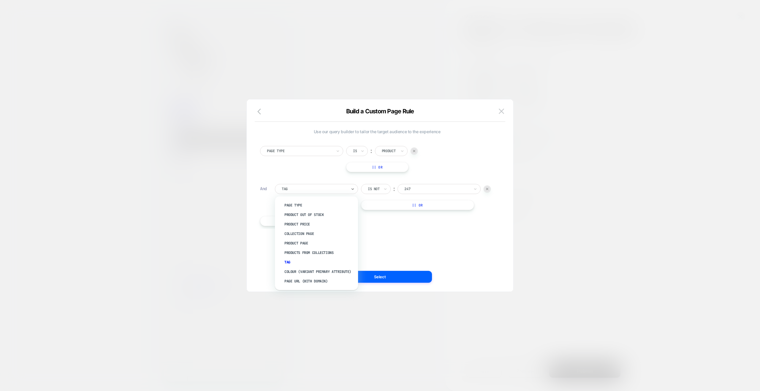
click at [326, 187] on div at bounding box center [314, 188] width 65 height 5
click at [502, 111] on img at bounding box center [501, 111] width 5 height 5
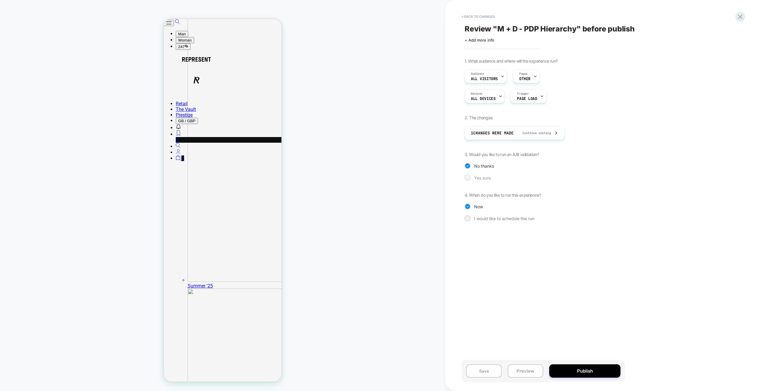
click at [468, 179] on div at bounding box center [467, 177] width 4 height 4
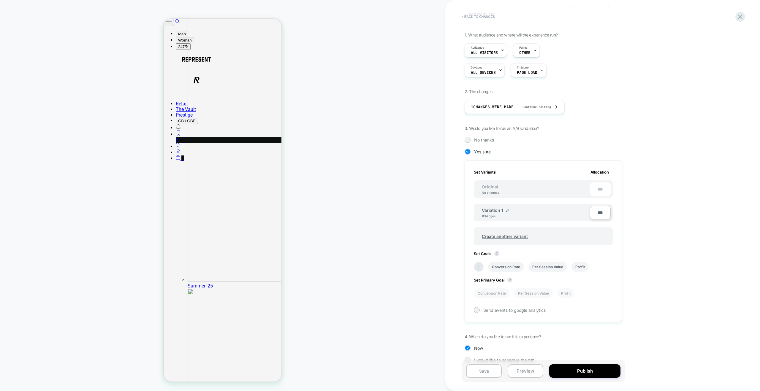
scroll to position [37, 0]
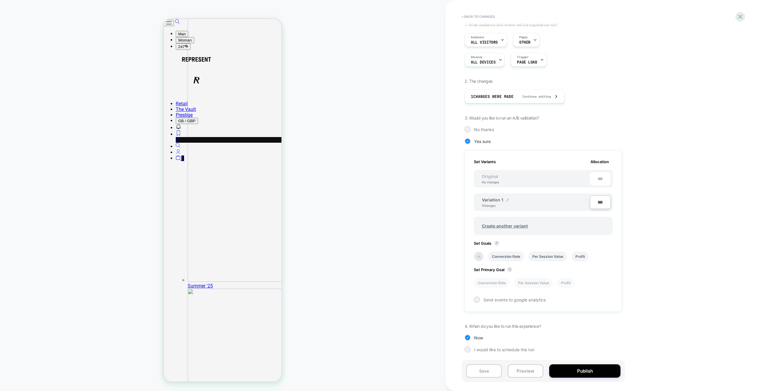
click at [506, 201] on img at bounding box center [507, 200] width 3 height 3
drag, startPoint x: 510, startPoint y: 203, endPoint x: 464, endPoint y: 201, distance: 46.1
click at [464, 201] on div "**********" at bounding box center [542, 231] width 157 height 163
type input "**********"
click at [545, 202] on strong "Save" at bounding box center [546, 203] width 8 height 5
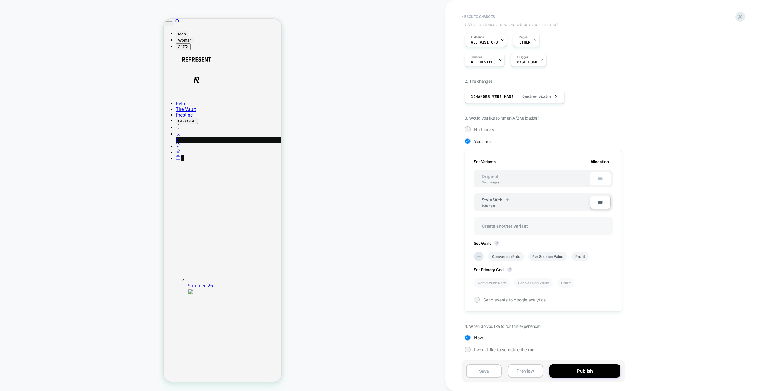
click at [502, 225] on span "Create another variant" at bounding box center [505, 226] width 58 height 14
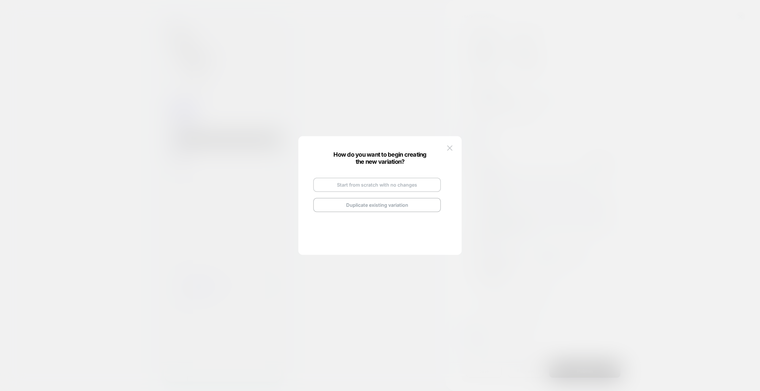
click at [365, 189] on button "Start from scratch with no changes" at bounding box center [377, 185] width 128 height 14
click at [376, 197] on button "Go and Edit the New Variation" at bounding box center [377, 197] width 128 height 14
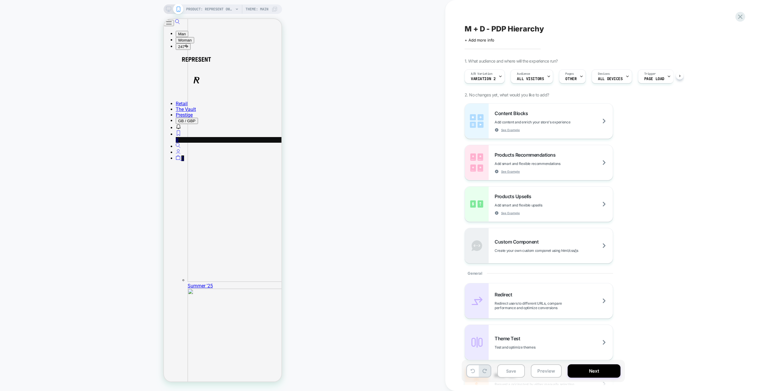
scroll to position [0, 0]
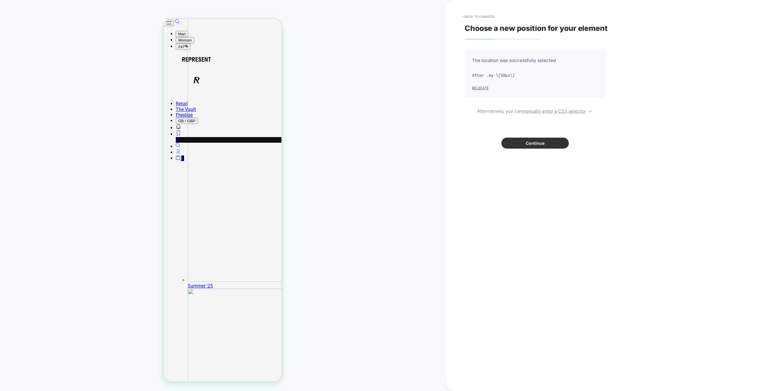
click at [520, 145] on button "Continue" at bounding box center [534, 143] width 67 height 11
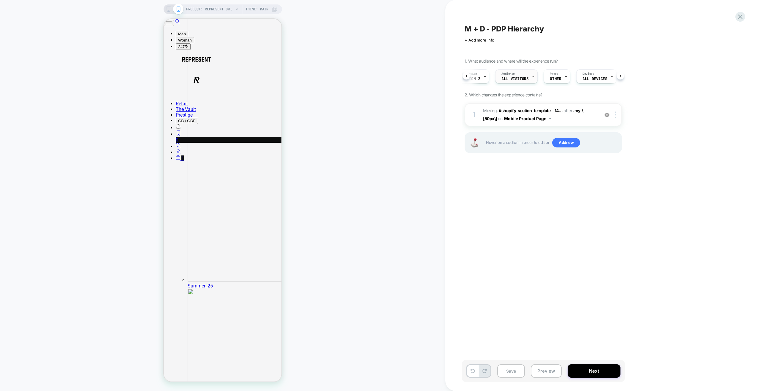
scroll to position [0, 0]
click at [595, 373] on button "Next" at bounding box center [593, 370] width 53 height 13
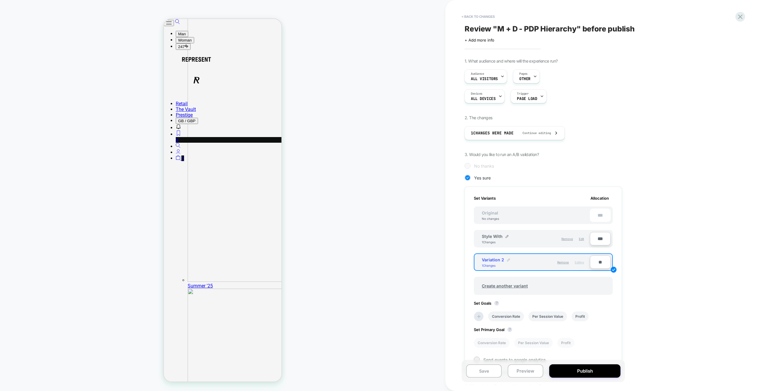
click at [508, 260] on img at bounding box center [508, 260] width 3 height 3
drag, startPoint x: 516, startPoint y: 264, endPoint x: 472, endPoint y: 262, distance: 44.3
click at [472, 262] on div "**********" at bounding box center [542, 280] width 157 height 186
type input "*********"
click at [547, 263] on strong "Save" at bounding box center [546, 263] width 8 height 5
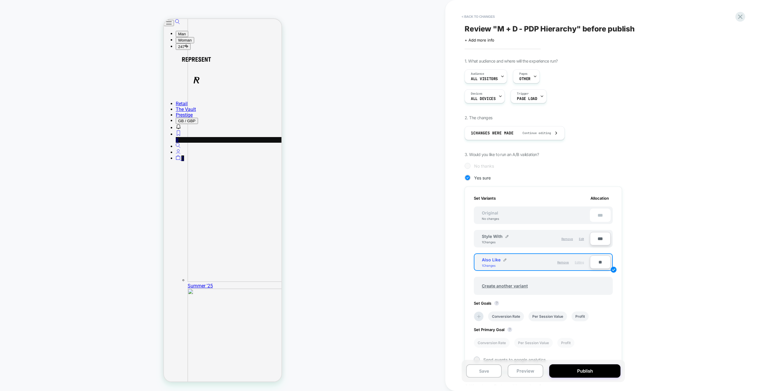
click at [600, 261] on input "**" at bounding box center [600, 262] width 21 height 13
type input "***"
type input "**"
type input "***"
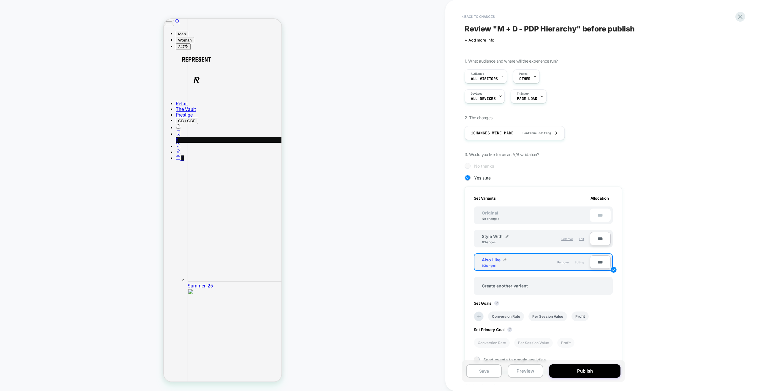
click at [598, 239] on input "***" at bounding box center [600, 238] width 21 height 13
type input "***"
type input "**"
type input "****"
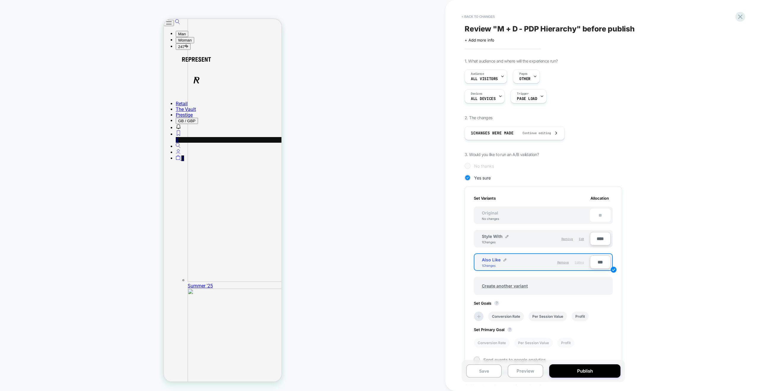
click at [599, 239] on input "****" at bounding box center [600, 238] width 21 height 13
type input "***"
type input "**"
type input "***"
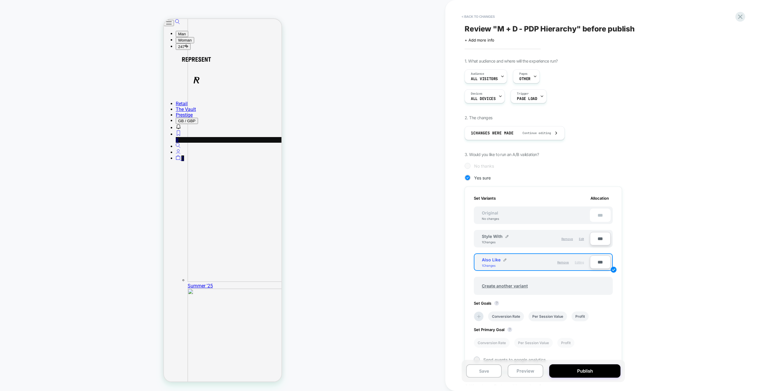
type input "***"
click at [662, 278] on div "1. What audience and where will the experience run? Audience All Visitors Pages…" at bounding box center [572, 239] width 217 height 363
click at [638, 244] on div "1. What audience and where will the experience run? Audience All Visitors Pages…" at bounding box center [572, 239] width 217 height 363
click at [503, 287] on span "Create another variant" at bounding box center [505, 286] width 58 height 14
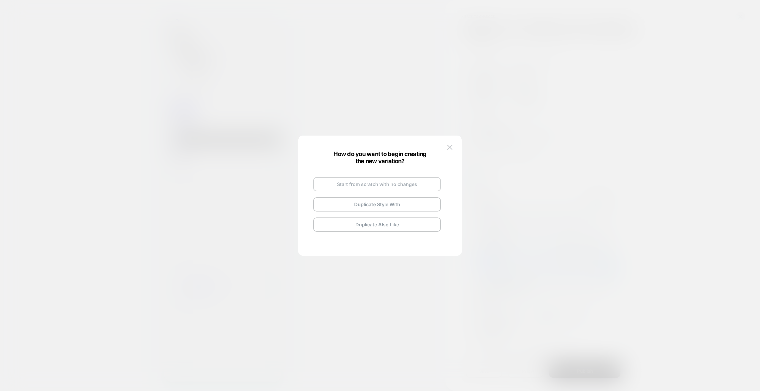
click at [385, 184] on button "Start from scratch with no changes" at bounding box center [377, 184] width 128 height 14
click at [379, 197] on button "Go and Edit the New Variation" at bounding box center [377, 196] width 128 height 14
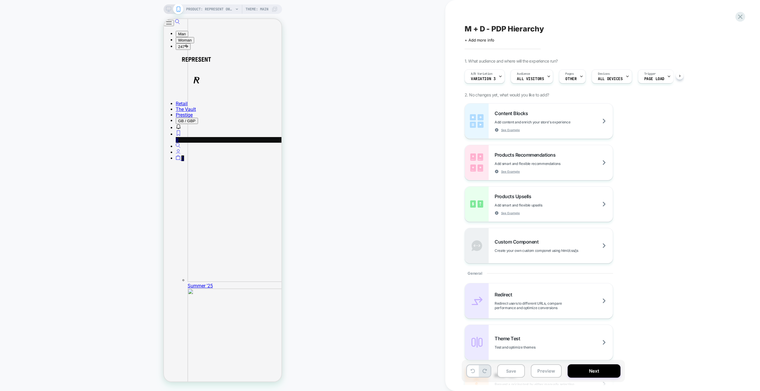
scroll to position [0, 0]
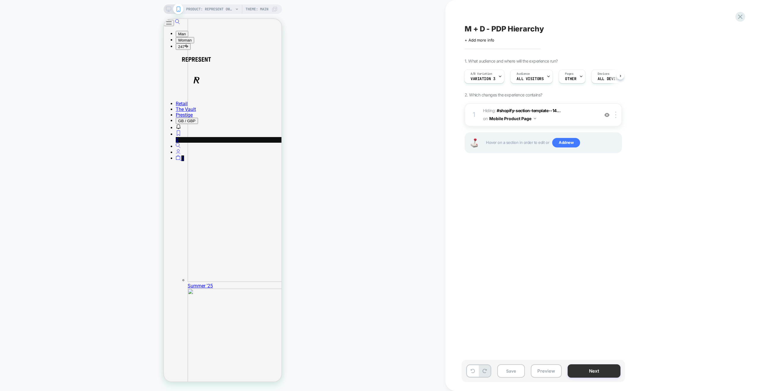
click at [585, 371] on button "Next" at bounding box center [593, 370] width 53 height 13
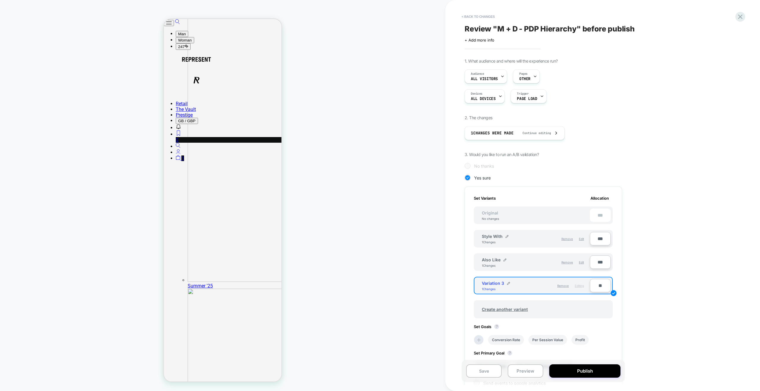
click at [597, 287] on input "**" at bounding box center [600, 285] width 21 height 13
click at [598, 287] on input "**" at bounding box center [600, 285] width 21 height 13
type input "**"
type input "***"
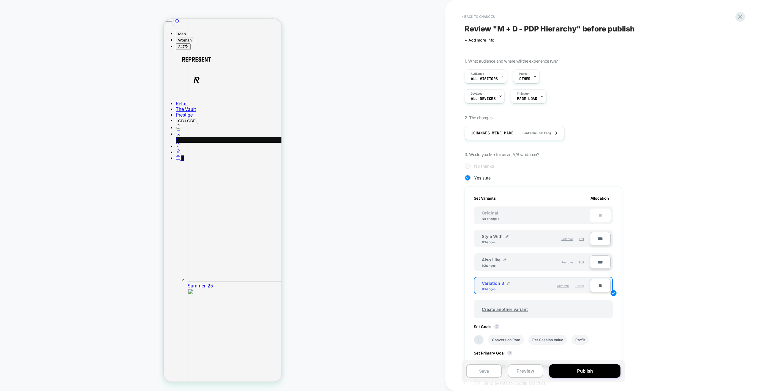
type input "**"
type input "***"
type input "****"
type input "**"
click at [598, 287] on input "****" at bounding box center [600, 285] width 21 height 13
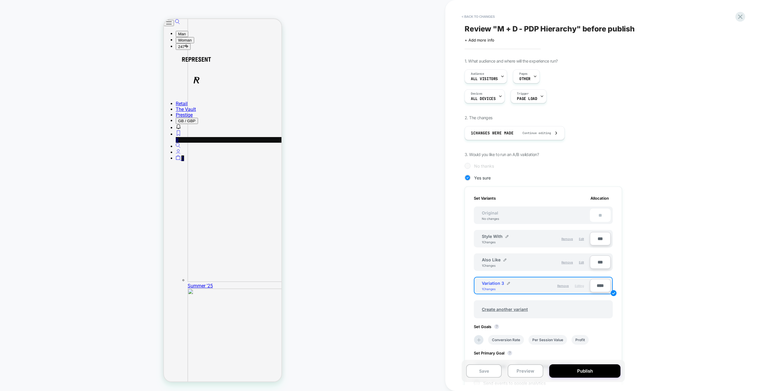
click at [598, 287] on input "****" at bounding box center [600, 285] width 21 height 13
type input "**"
type input "***"
click at [627, 277] on div "1. What audience and where will the experience run? Audience All Visitors Pages…" at bounding box center [572, 251] width 217 height 386
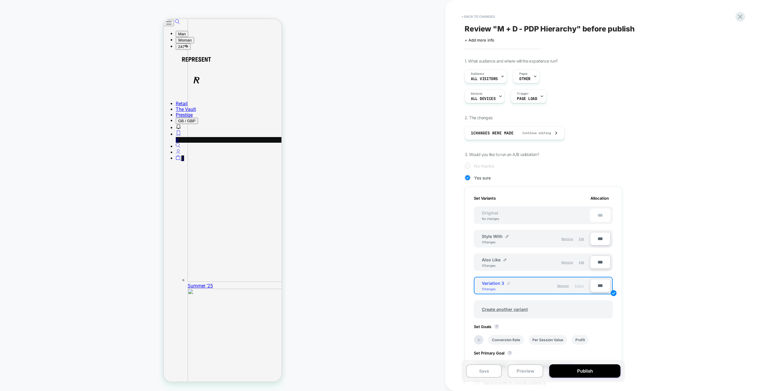
click at [508, 283] on img at bounding box center [508, 283] width 3 height 3
drag, startPoint x: 504, startPoint y: 286, endPoint x: 478, endPoint y: 285, distance: 26.1
click at [478, 285] on div "**********" at bounding box center [533, 286] width 114 height 15
type input "**********"
click at [549, 286] on strong "Save" at bounding box center [546, 286] width 8 height 5
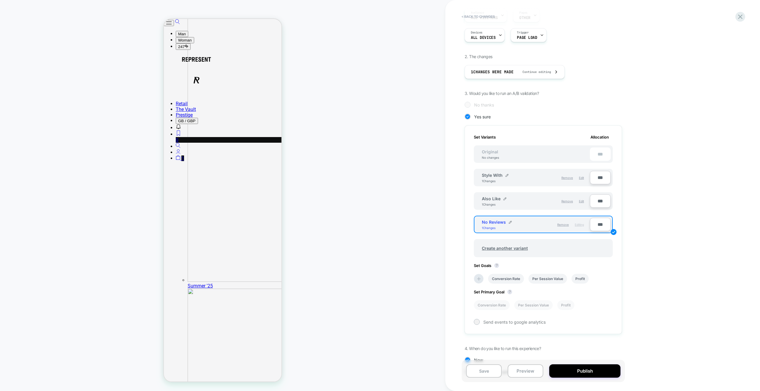
scroll to position [83, 0]
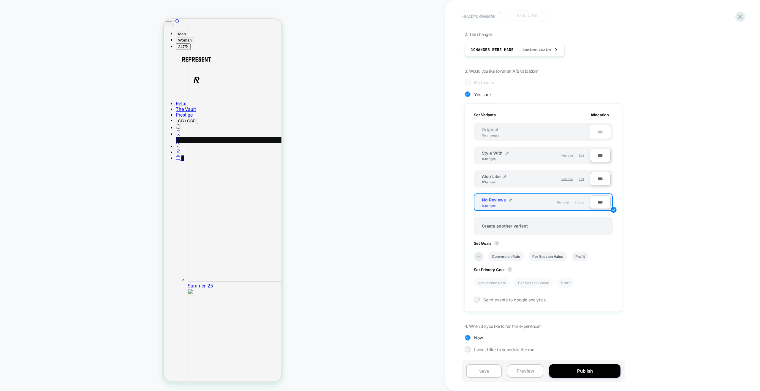
click at [481, 256] on icon at bounding box center [479, 257] width 6 height 6
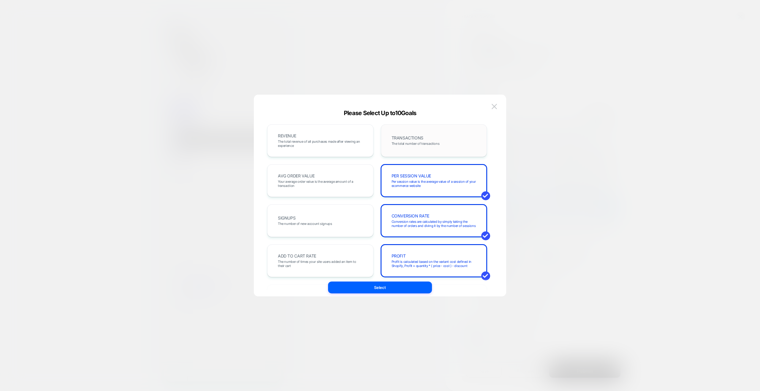
drag, startPoint x: 418, startPoint y: 135, endPoint x: 389, endPoint y: 146, distance: 30.8
click at [420, 135] on div "TRANSACTIONS The total number of transactions" at bounding box center [434, 141] width 94 height 20
click at [302, 170] on div "AVG ORDER VALUE Your average order value is the average amount of a transaction" at bounding box center [320, 180] width 106 height 33
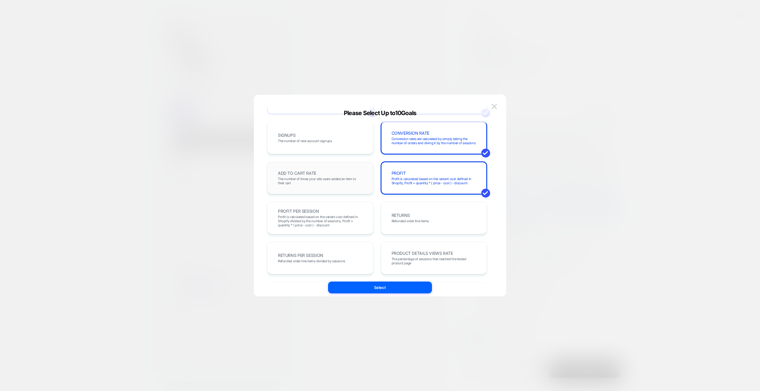
scroll to position [87, 0]
click at [323, 169] on div "ADD TO CART RATE The number of times your site users added an item to their cart" at bounding box center [320, 174] width 94 height 20
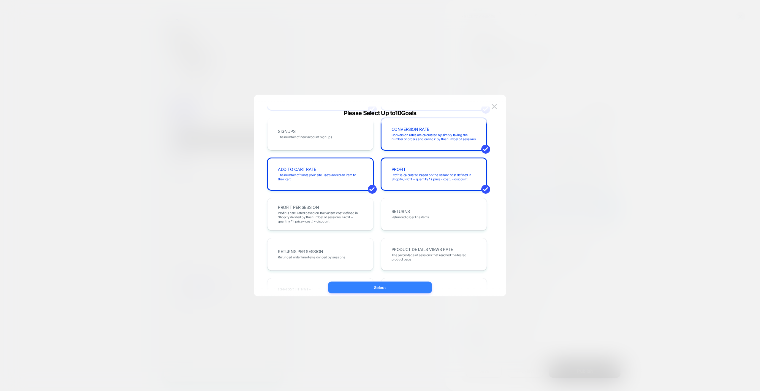
click at [371, 287] on button "Select" at bounding box center [380, 288] width 104 height 12
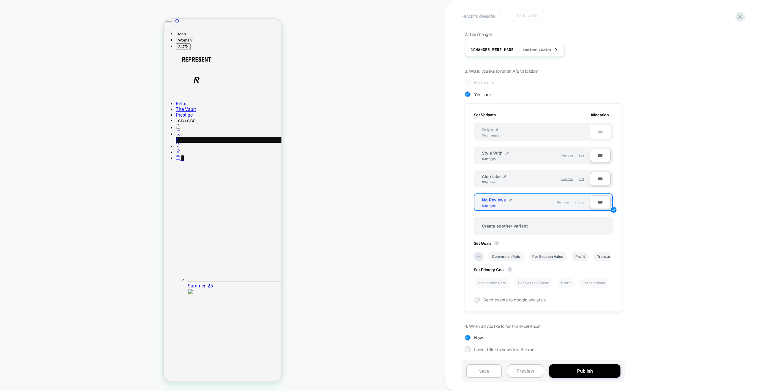
scroll to position [0, 0]
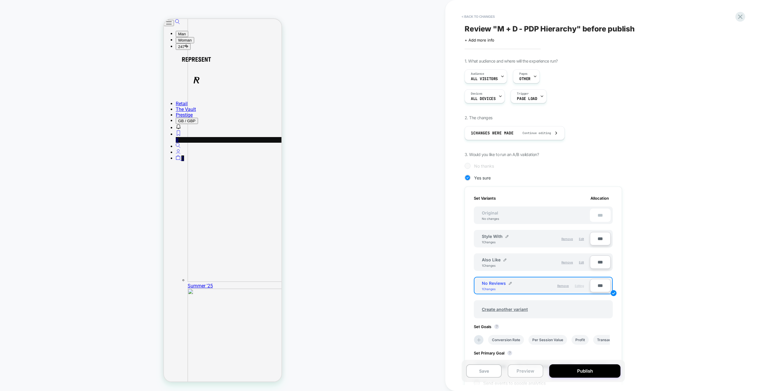
click at [527, 372] on button "Preview" at bounding box center [526, 370] width 36 height 13
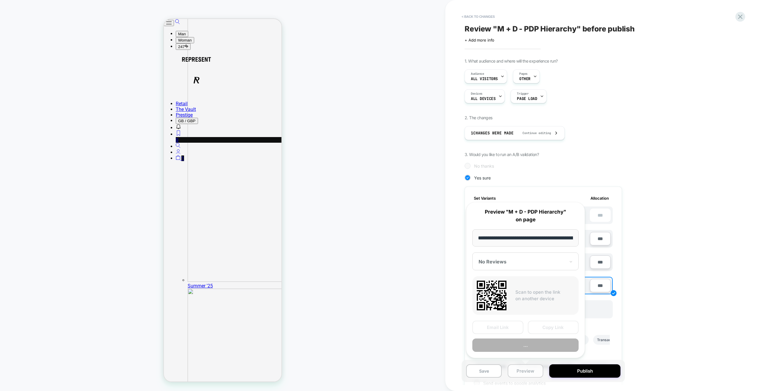
scroll to position [0, 127]
click at [533, 346] on button "Preview" at bounding box center [525, 345] width 106 height 13
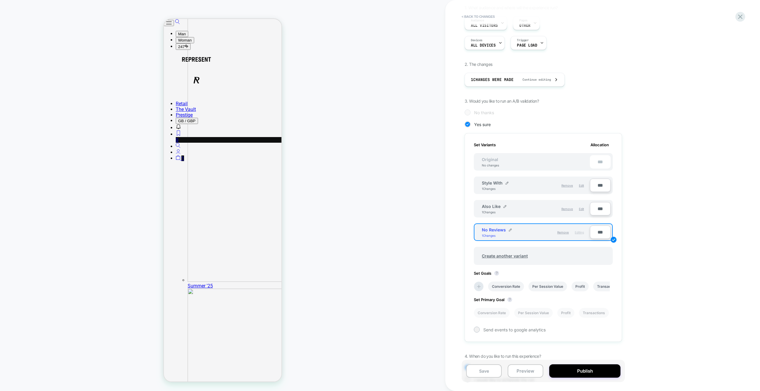
scroll to position [83, 0]
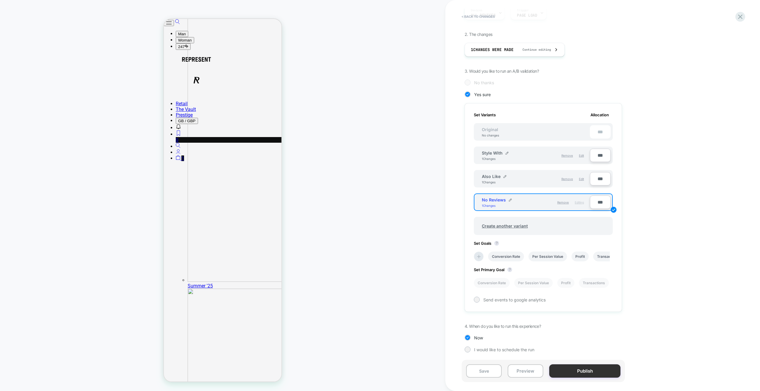
click at [594, 371] on button "Publish" at bounding box center [584, 370] width 71 height 13
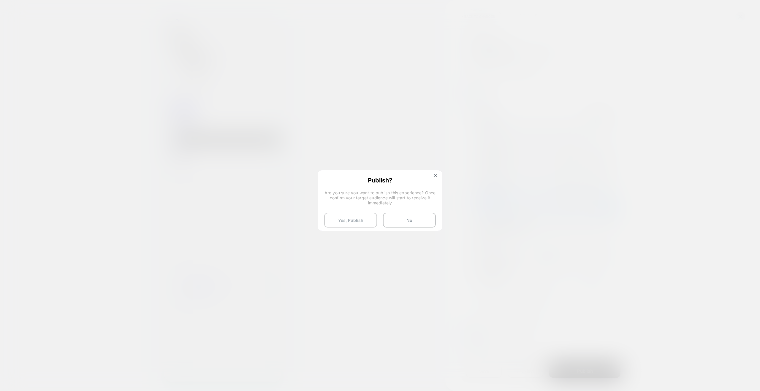
click at [351, 223] on button "Yes, Publish" at bounding box center [350, 220] width 53 height 15
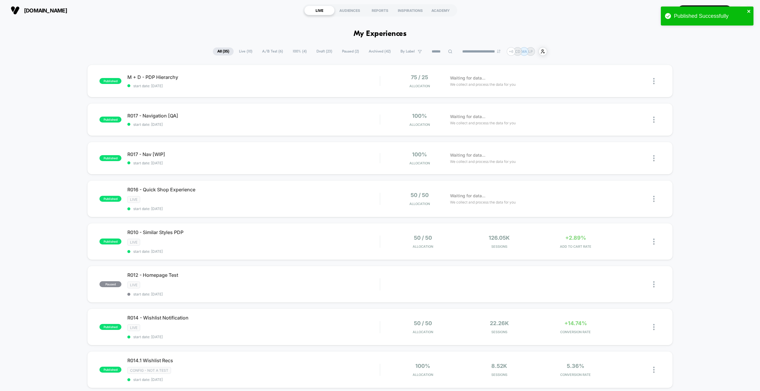
drag, startPoint x: 748, startPoint y: 12, endPoint x: 728, endPoint y: 15, distance: 20.1
click at [748, 12] on icon "close" at bounding box center [748, 11] width 3 height 3
click at [697, 8] on div "Published Successfully" at bounding box center [706, 17] width 95 height 24
click at [694, 13] on button "Create New Experience" at bounding box center [705, 10] width 54 height 10
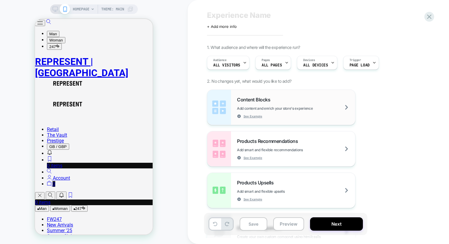
scroll to position [13, 0]
click at [88, 7] on span "HOMEPAGE" at bounding box center [81, 8] width 17 height 9
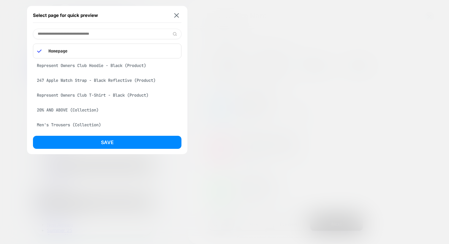
click at [93, 66] on div "Represent Owners Club Hoodie - Black (Product)" at bounding box center [107, 65] width 148 height 11
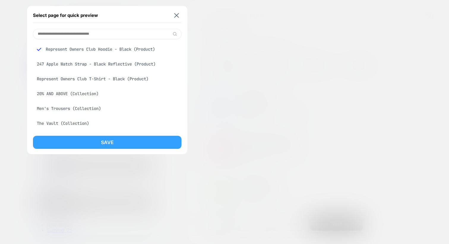
click at [120, 144] on button "Save" at bounding box center [107, 142] width 148 height 13
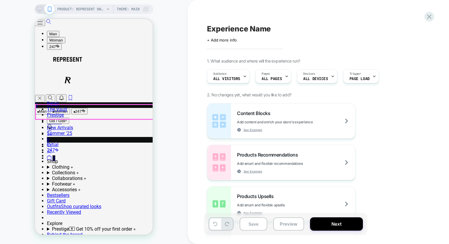
scroll to position [108, 0]
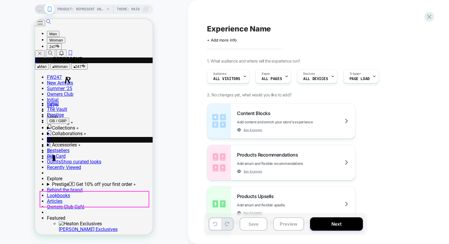
scroll to position [138, 0]
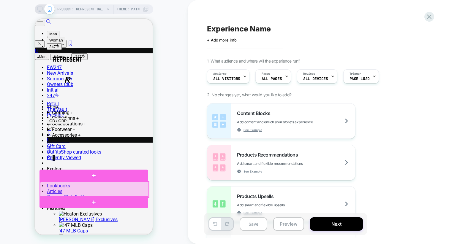
click at [100, 189] on div at bounding box center [94, 189] width 109 height 15
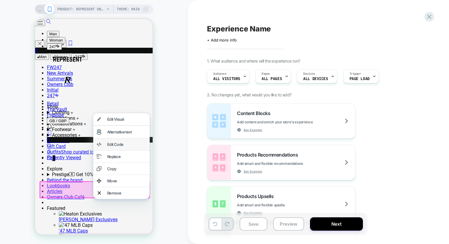
click at [125, 145] on div "Edit Code" at bounding box center [126, 144] width 39 height 5
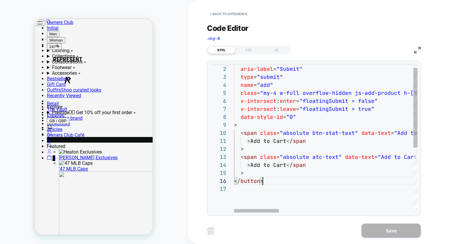
scroll to position [40, 29]
type textarea "**********"
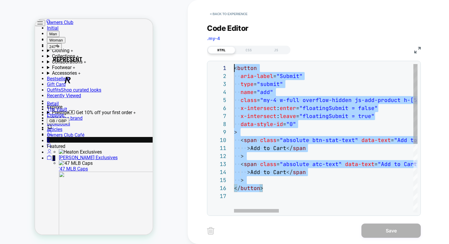
scroll to position [0, 0]
drag, startPoint x: 272, startPoint y: 182, endPoint x: 208, endPoint y: 60, distance: 138.2
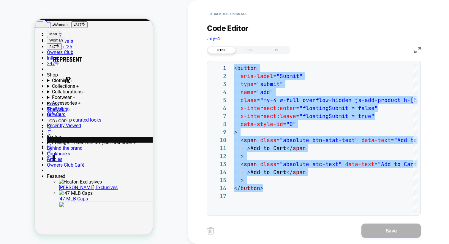
scroll to position [163, 0]
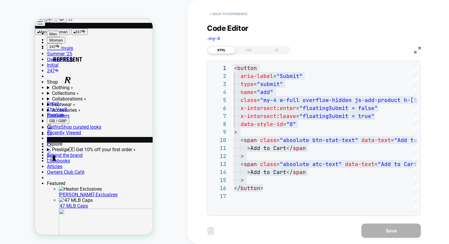
click at [227, 15] on button "< Back to experience" at bounding box center [228, 13] width 43 height 9
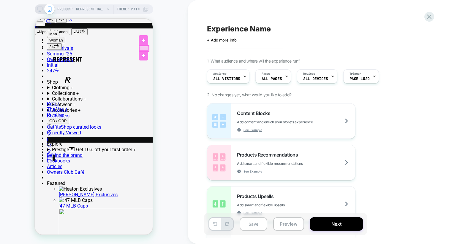
click at [143, 47] on div at bounding box center [143, 48] width 9 height 5
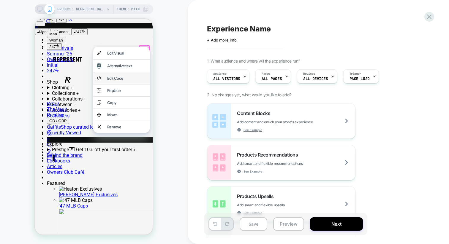
click at [121, 83] on div "Edit Code" at bounding box center [121, 78] width 56 height 12
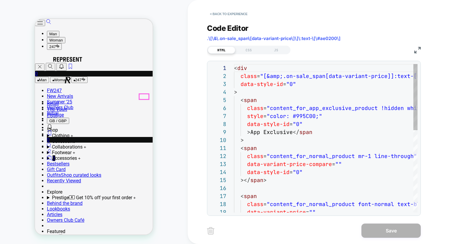
scroll to position [84, 0]
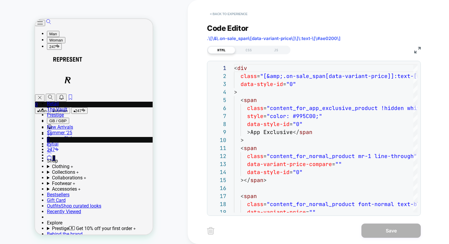
click at [228, 12] on button "< Back to experience" at bounding box center [228, 13] width 43 height 9
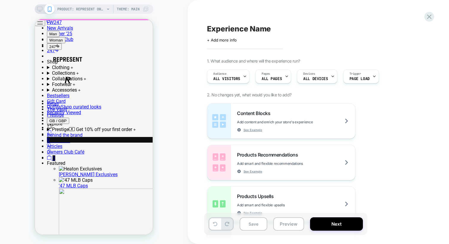
scroll to position [183, 0]
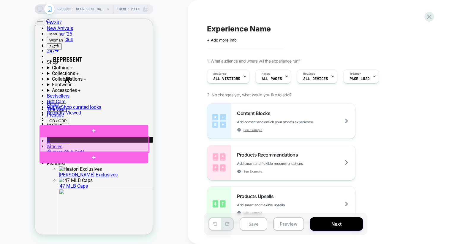
click at [103, 144] on div at bounding box center [94, 144] width 109 height 15
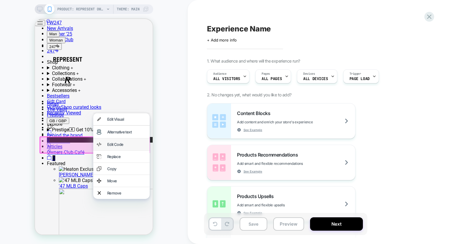
click at [122, 145] on div "Edit Code" at bounding box center [126, 144] width 39 height 5
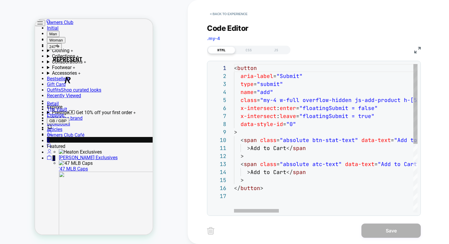
scroll to position [40, 29]
type textarea "**********"
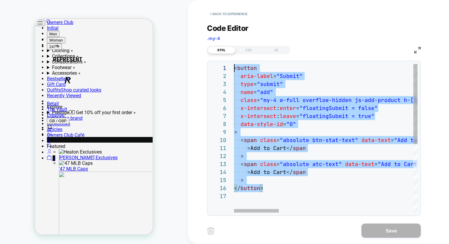
scroll to position [0, 0]
drag, startPoint x: 286, startPoint y: 189, endPoint x: 223, endPoint y: 61, distance: 141.9
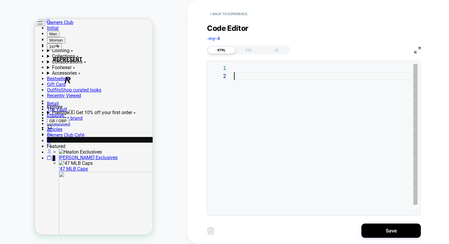
scroll to position [8, 0]
click at [248, 84] on div at bounding box center [325, 142] width 183 height 157
click at [244, 72] on div at bounding box center [325, 142] width 183 height 157
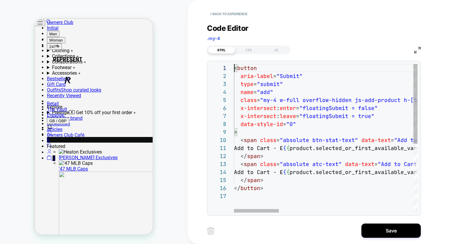
type textarea "**********"
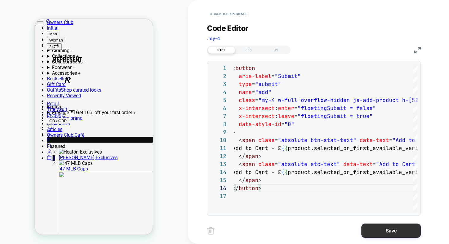
click at [402, 234] on button "Save" at bounding box center [390, 231] width 59 height 14
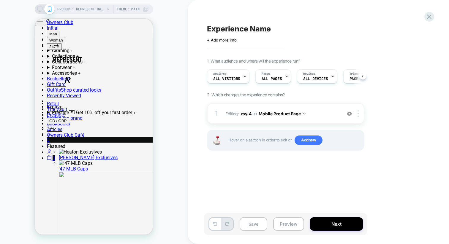
scroll to position [0, 0]
click at [279, 223] on button "Preview" at bounding box center [288, 224] width 31 height 13
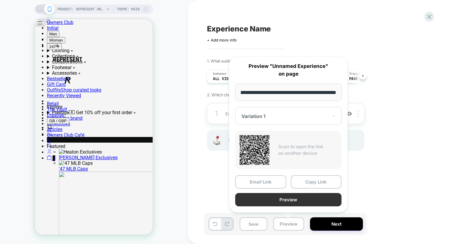
scroll to position [0, 0]
click at [306, 200] on button "Preview" at bounding box center [288, 199] width 106 height 13
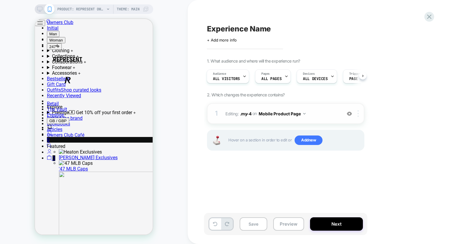
click at [359, 113] on div at bounding box center [359, 113] width 10 height 7
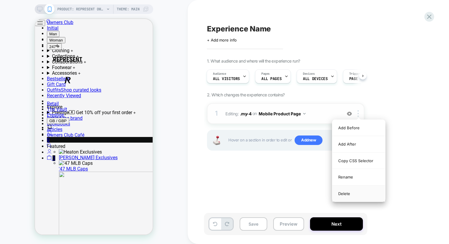
click at [350, 194] on div "Delete" at bounding box center [358, 194] width 53 height 16
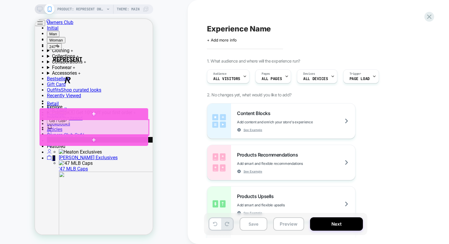
click at [97, 126] on div at bounding box center [94, 127] width 109 height 15
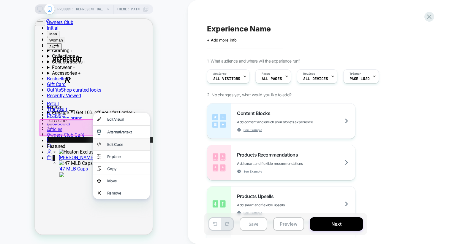
click at [123, 147] on div "Edit Code" at bounding box center [126, 144] width 39 height 5
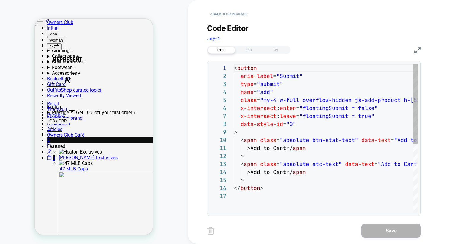
scroll to position [80, 0]
click at [277, 50] on div "JS" at bounding box center [275, 50] width 27 height 7
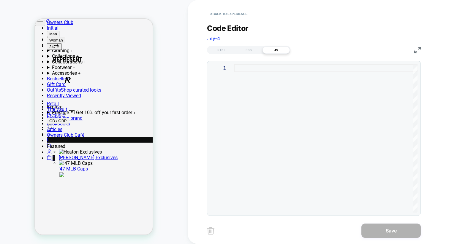
click at [258, 68] on div at bounding box center [325, 138] width 183 height 149
click at [240, 70] on div at bounding box center [325, 138] width 183 height 149
type textarea "*****"
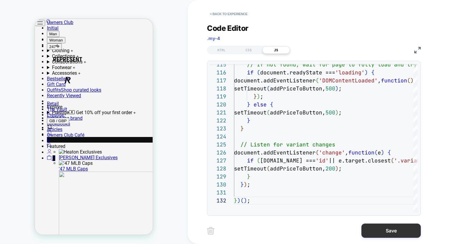
click at [370, 229] on button "Save" at bounding box center [390, 231] width 59 height 14
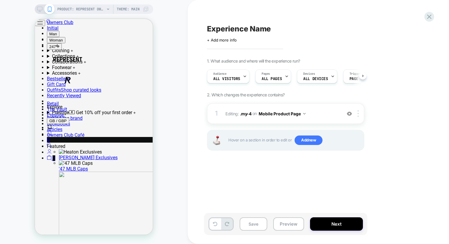
scroll to position [0, 0]
click at [290, 225] on button "Preview" at bounding box center [288, 224] width 31 height 13
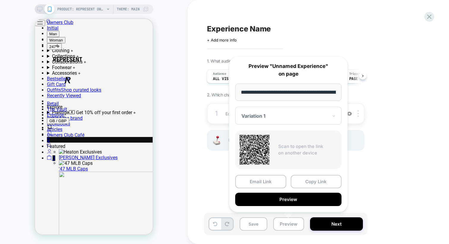
scroll to position [0, 127]
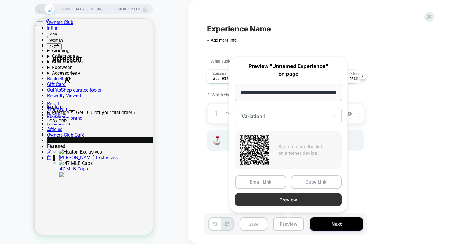
click at [282, 200] on button "Preview" at bounding box center [288, 199] width 106 height 13
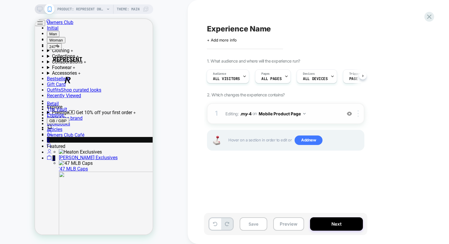
click at [358, 113] on img at bounding box center [357, 113] width 1 height 7
click at [334, 115] on span "Editing : .my-4 .my-4 on Mobile Product Page" at bounding box center [281, 114] width 113 height 9
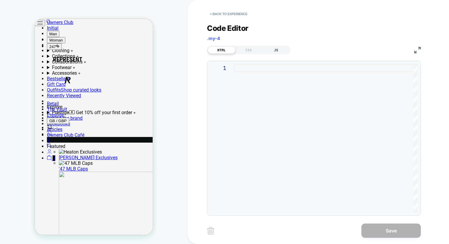
click at [276, 48] on div "JS" at bounding box center [275, 50] width 27 height 7
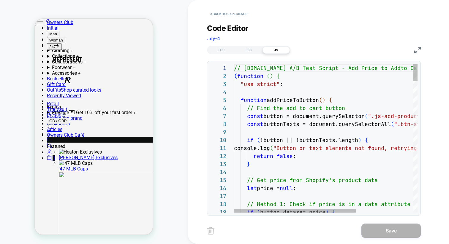
scroll to position [40, 29]
type textarea "**********"
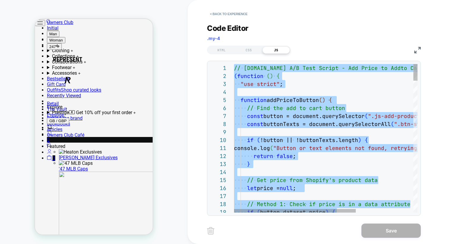
scroll to position [0, 0]
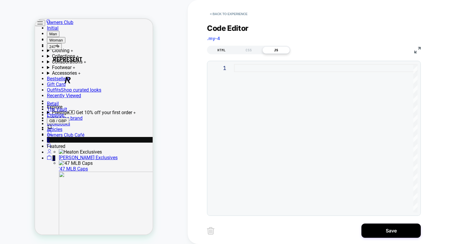
click at [221, 48] on div "HTML" at bounding box center [221, 50] width 27 height 7
click at [250, 49] on div "CSS" at bounding box center [248, 50] width 27 height 7
click at [269, 49] on div "JS" at bounding box center [275, 50] width 27 height 7
click at [249, 71] on div at bounding box center [325, 138] width 183 height 149
type textarea "*****"
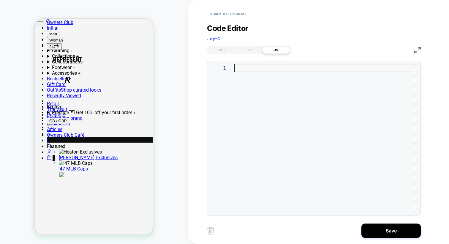
scroll to position [0, 16]
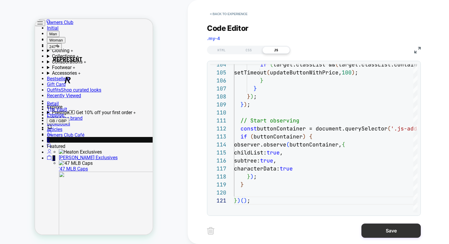
click at [384, 233] on button "Save" at bounding box center [390, 231] width 59 height 14
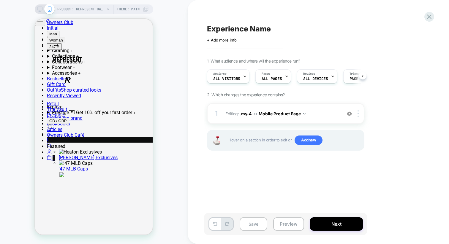
scroll to position [0, 0]
click at [291, 226] on button "Preview" at bounding box center [288, 224] width 31 height 13
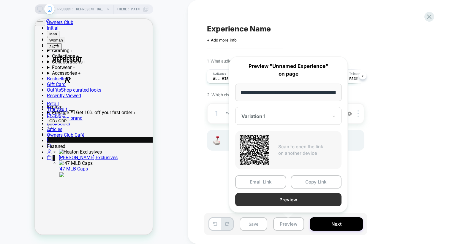
scroll to position [0, 0]
click at [311, 196] on button "Preview" at bounding box center [288, 199] width 106 height 13
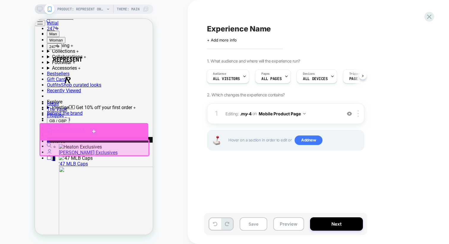
scroll to position [202, 0]
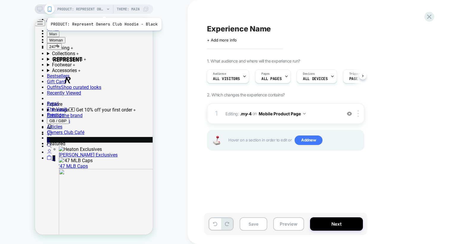
click at [103, 10] on span "PRODUCT: Represent Owners Club Hoodie - Black" at bounding box center [80, 8] width 47 height 9
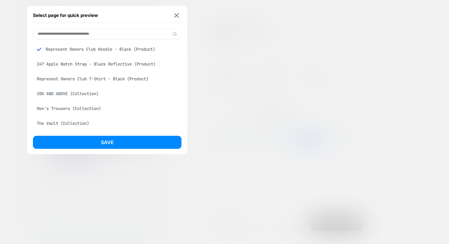
click at [86, 79] on div "Represent Owners Club T-Shirt - Black (Product)" at bounding box center [107, 78] width 148 height 11
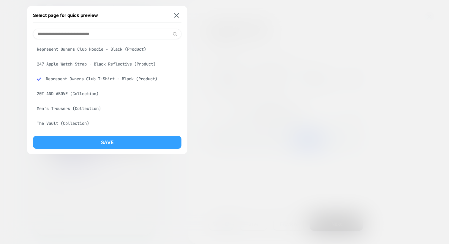
click at [126, 140] on button "Save" at bounding box center [107, 142] width 148 height 13
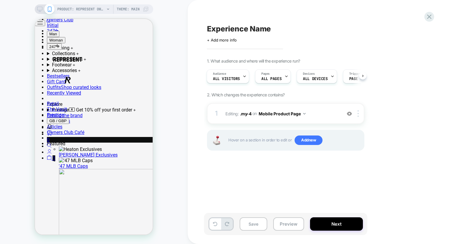
scroll to position [0, 1]
click at [289, 225] on button "Preview" at bounding box center [288, 224] width 31 height 13
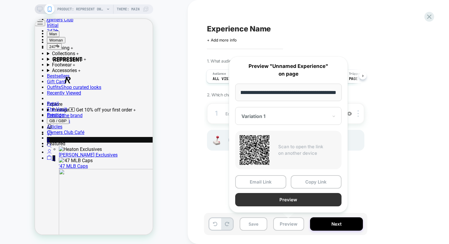
scroll to position [0, 0]
click at [302, 200] on button "Preview" at bounding box center [288, 199] width 106 height 13
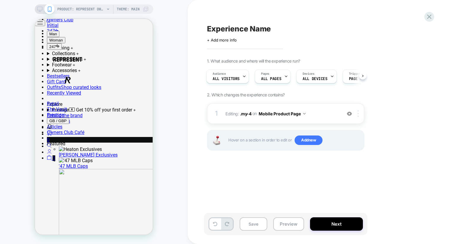
click at [359, 111] on div at bounding box center [359, 113] width 10 height 7
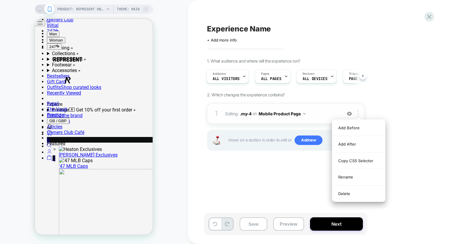
click at [306, 115] on span "Editing : .my-4 .my-4 on Mobile Product Page" at bounding box center [281, 114] width 113 height 9
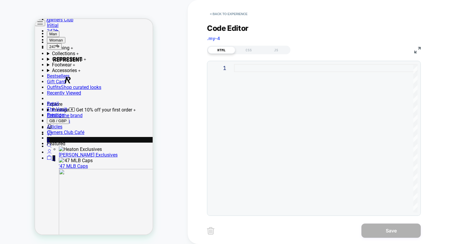
click at [276, 53] on div "HTML CSS JS" at bounding box center [248, 50] width 83 height 9
click at [276, 51] on div "JS" at bounding box center [275, 50] width 27 height 7
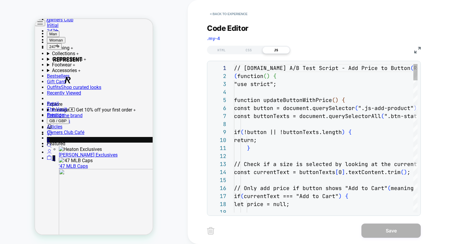
scroll to position [80, 0]
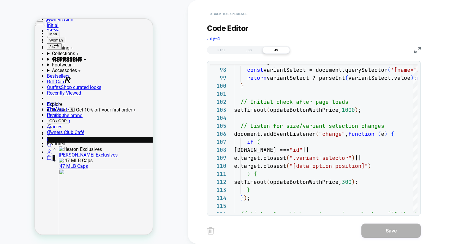
click at [237, 13] on button "< Back to experience" at bounding box center [228, 13] width 43 height 9
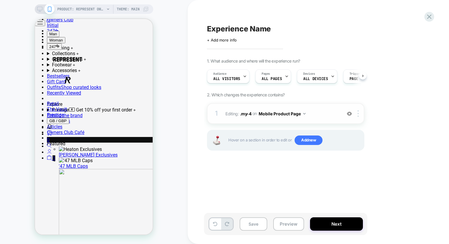
scroll to position [0, 0]
click at [293, 223] on button "Preview" at bounding box center [288, 224] width 31 height 13
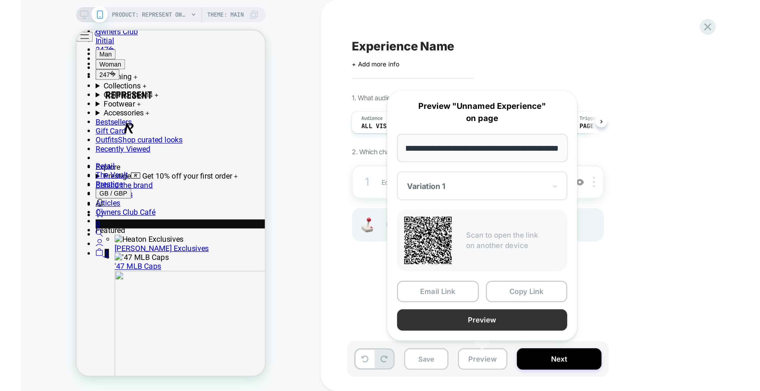
scroll to position [0, 0]
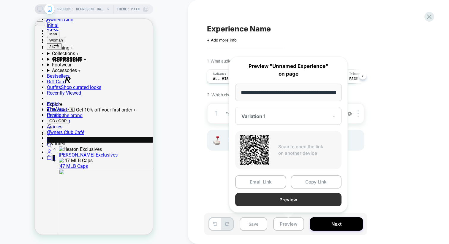
click at [295, 194] on button "Preview" at bounding box center [288, 199] width 106 height 13
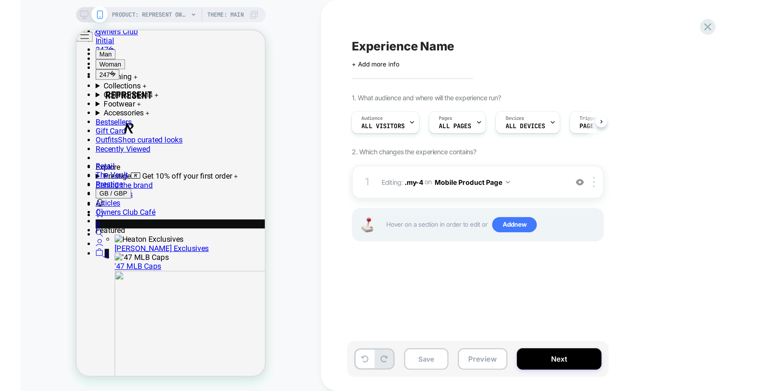
scroll to position [0, 0]
